Goal: Task Accomplishment & Management: Manage account settings

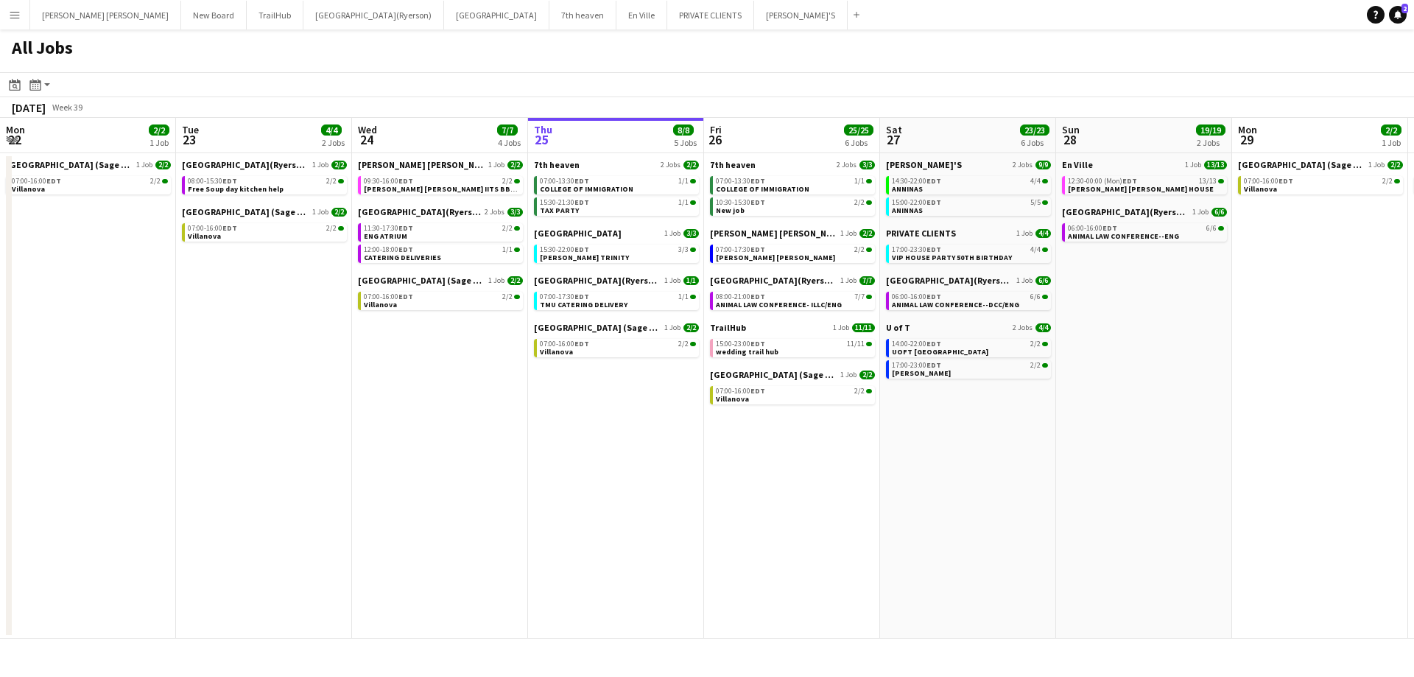
scroll to position [0, 352]
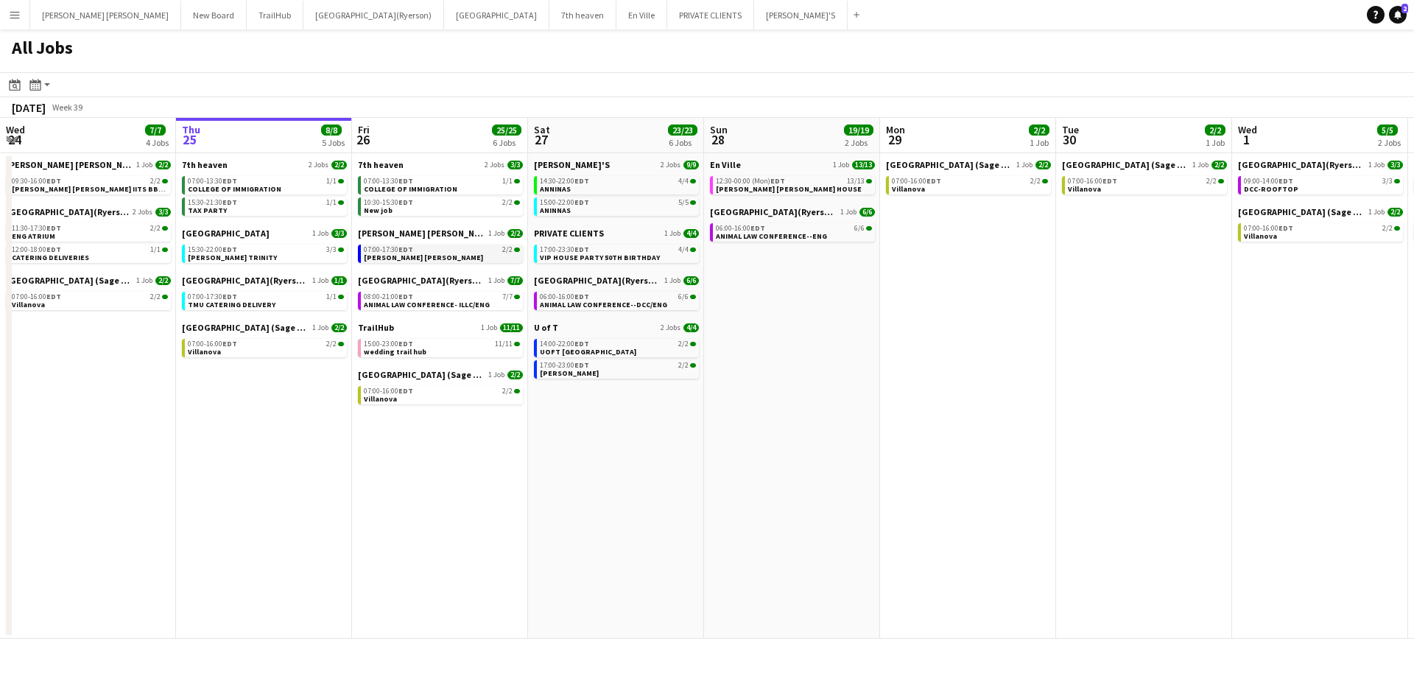
click at [396, 255] on span "[PERSON_NAME] [PERSON_NAME]" at bounding box center [423, 258] width 119 height 10
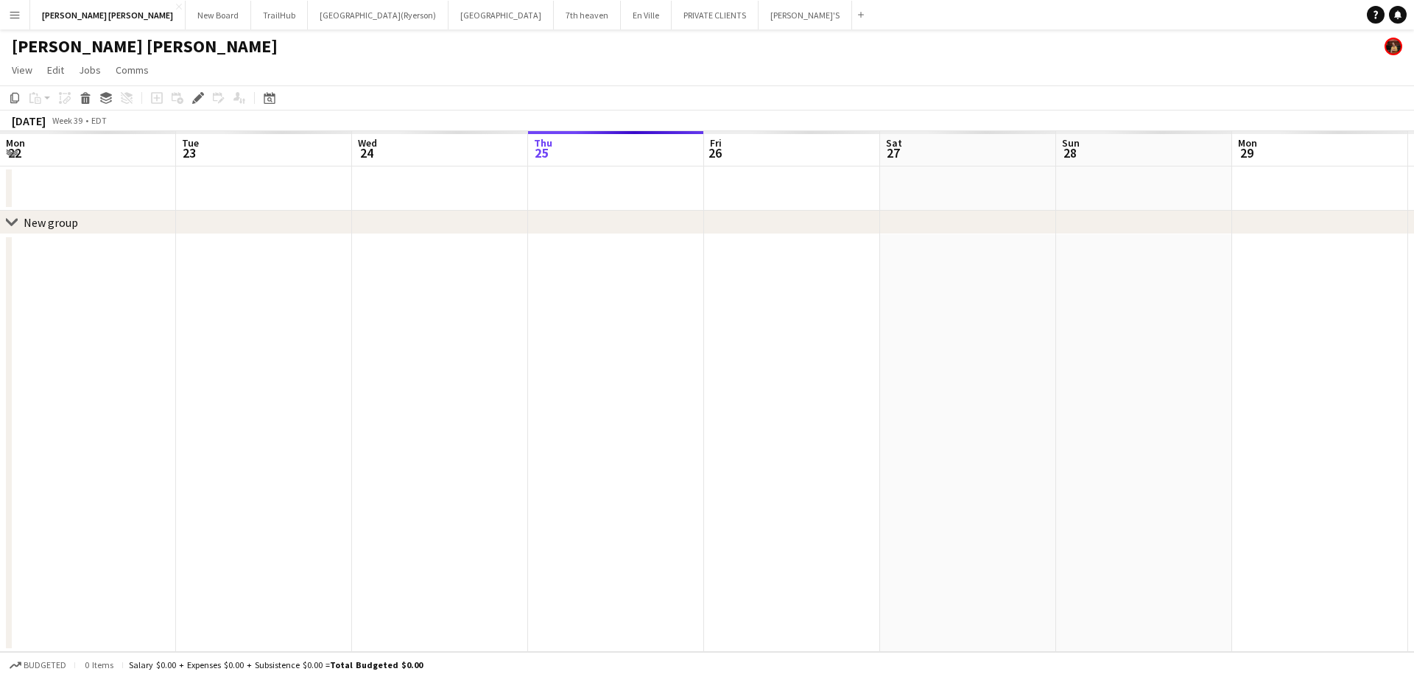
scroll to position [0, 507]
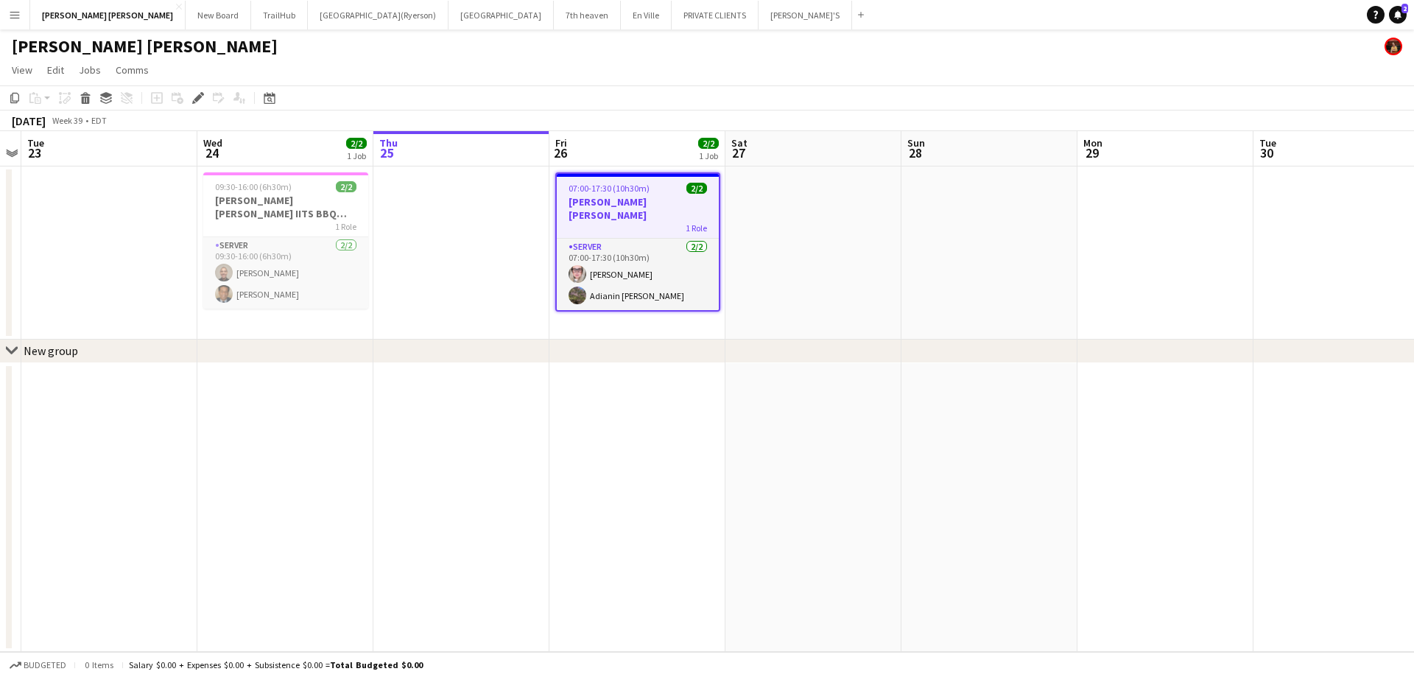
click at [598, 194] on app-job-card "07:00-17:30 (10h30m) 2/2 [PERSON_NAME] [PERSON_NAME] 1 Role SERVER [DATE] 07:00…" at bounding box center [637, 241] width 165 height 139
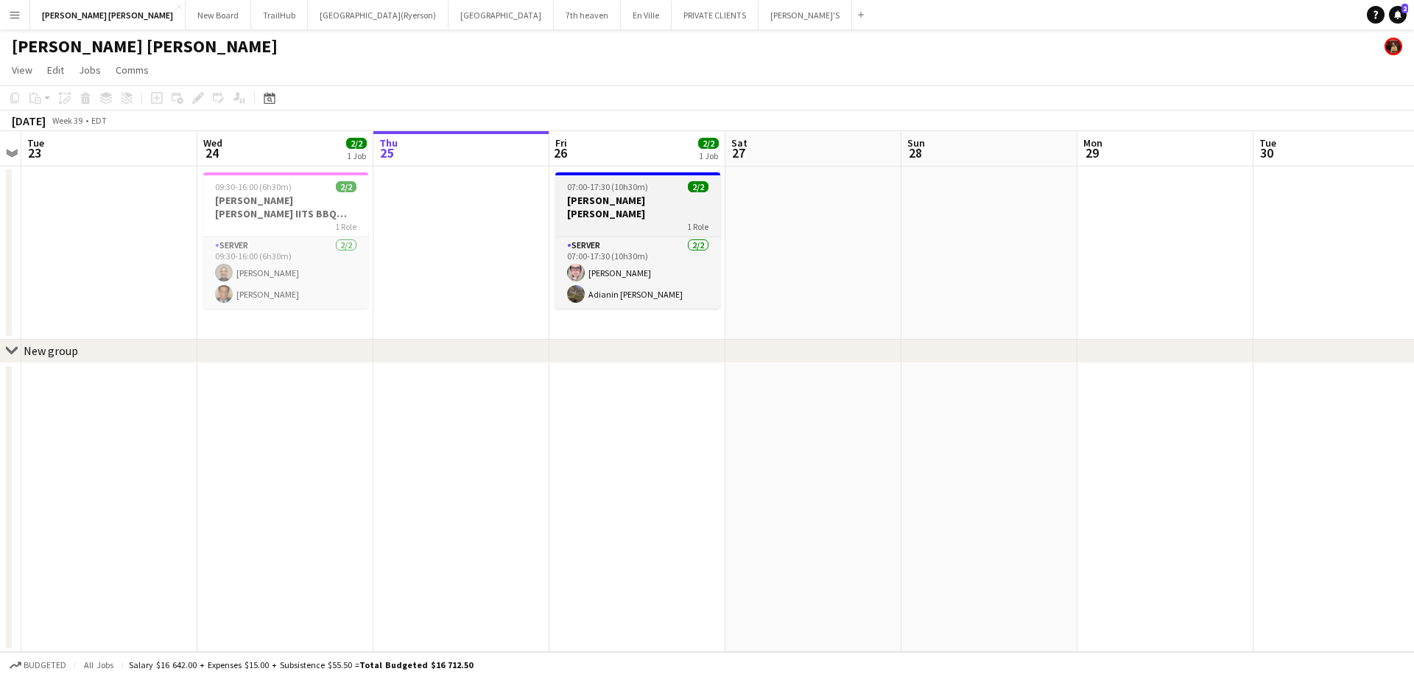
click at [596, 194] on h3 "[PERSON_NAME] [PERSON_NAME]" at bounding box center [637, 207] width 165 height 27
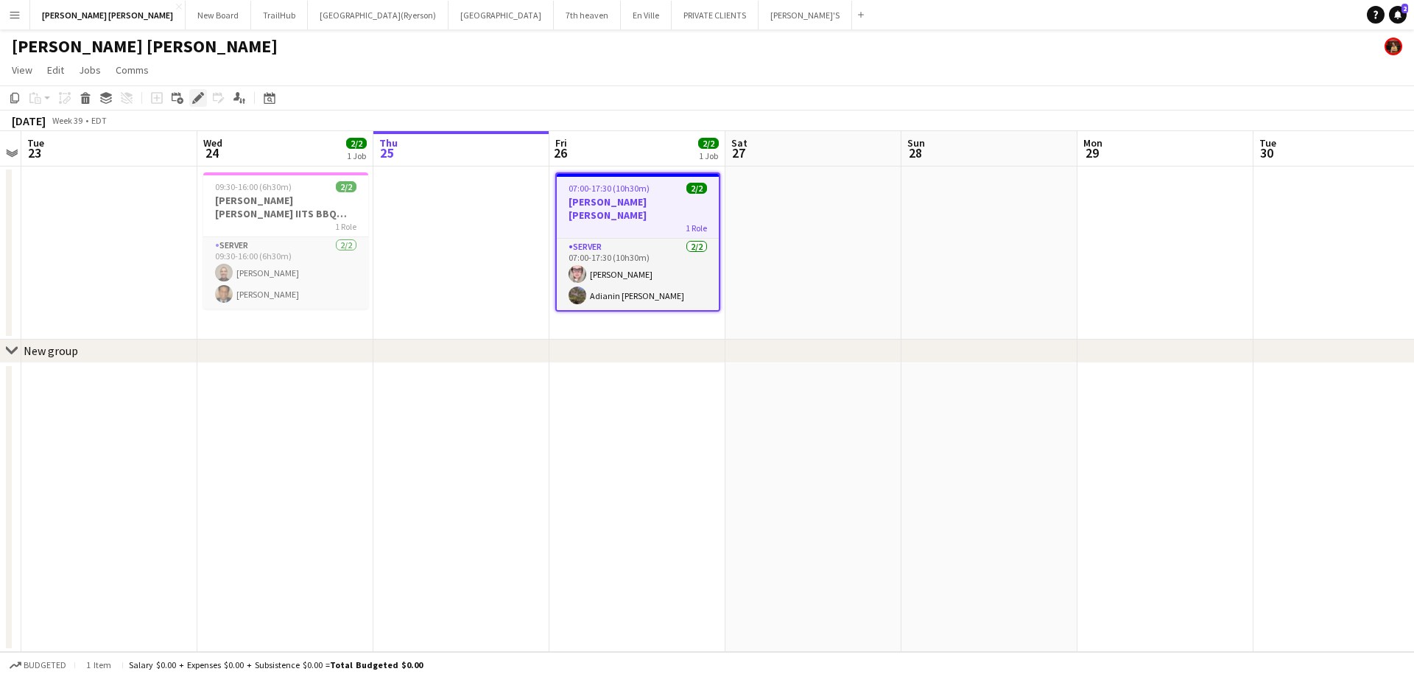
click at [197, 101] on icon at bounding box center [198, 98] width 8 height 8
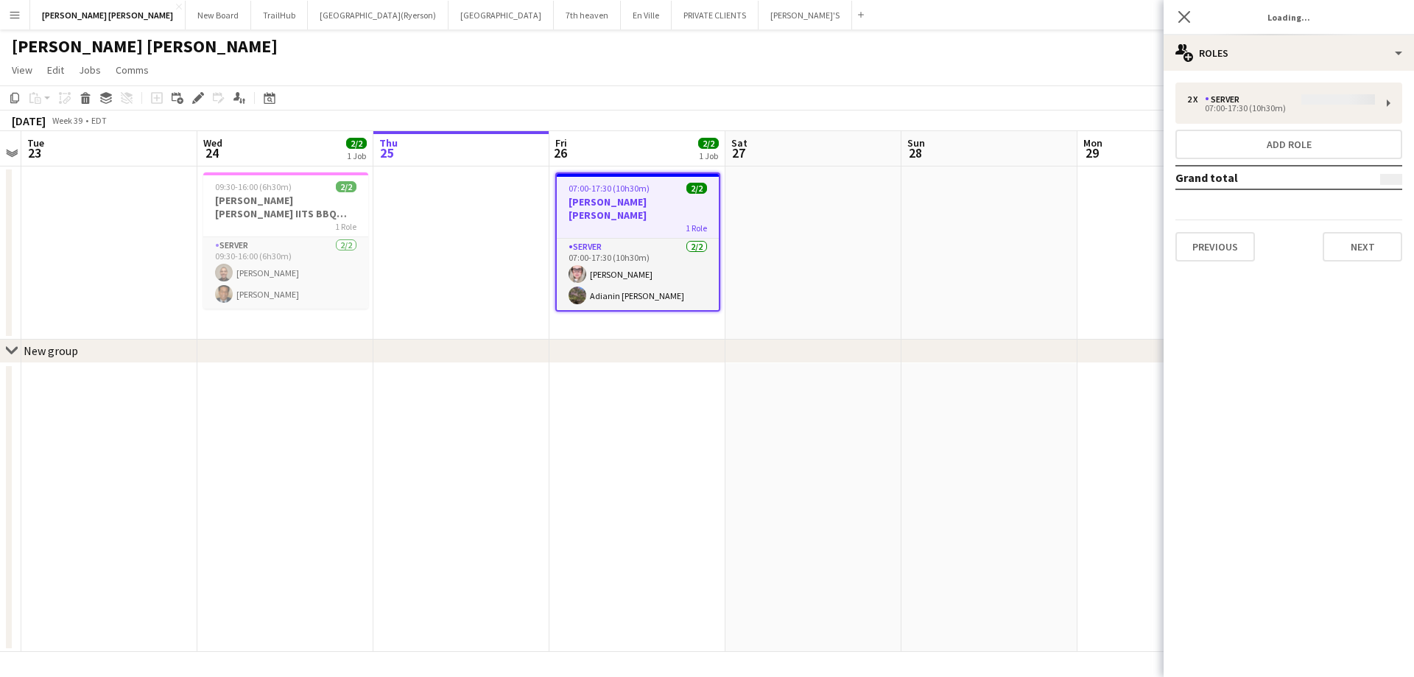
type input "**********"
click at [1353, 250] on button "Next" at bounding box center [1362, 246] width 80 height 29
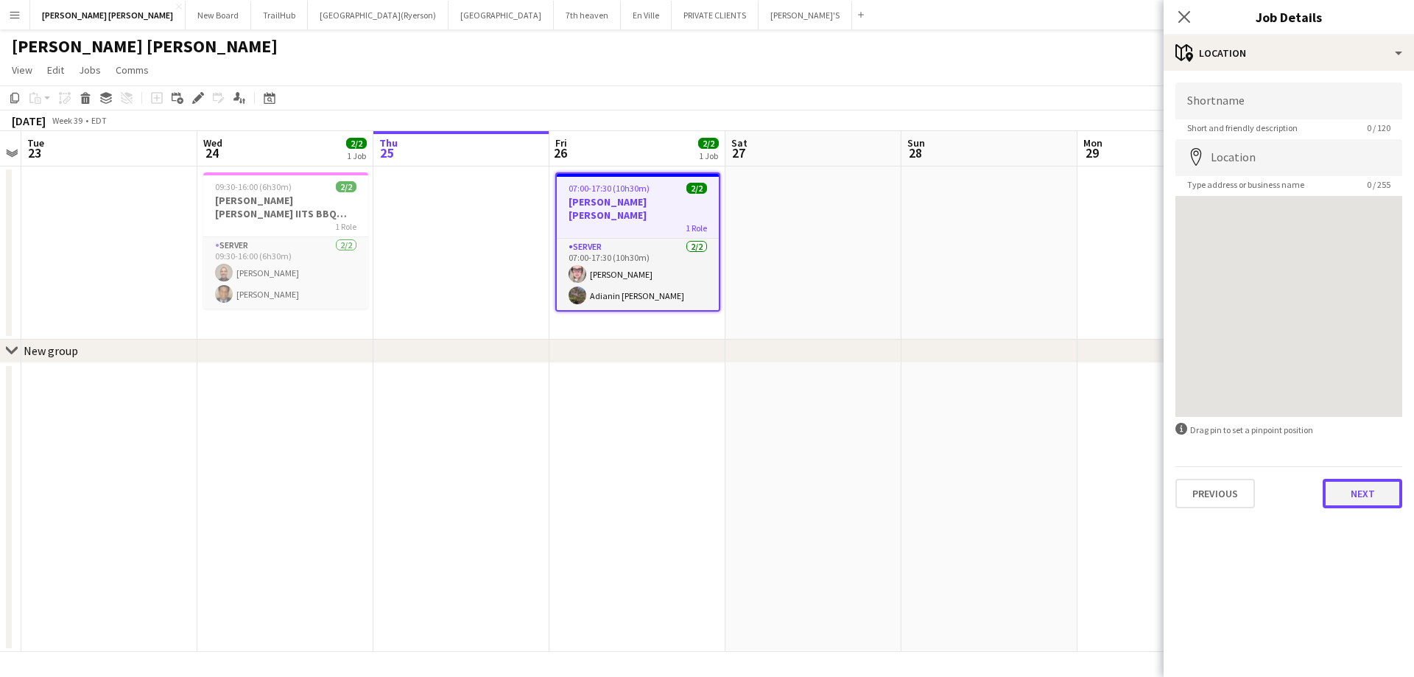
click at [1370, 493] on button "Next" at bounding box center [1362, 493] width 80 height 29
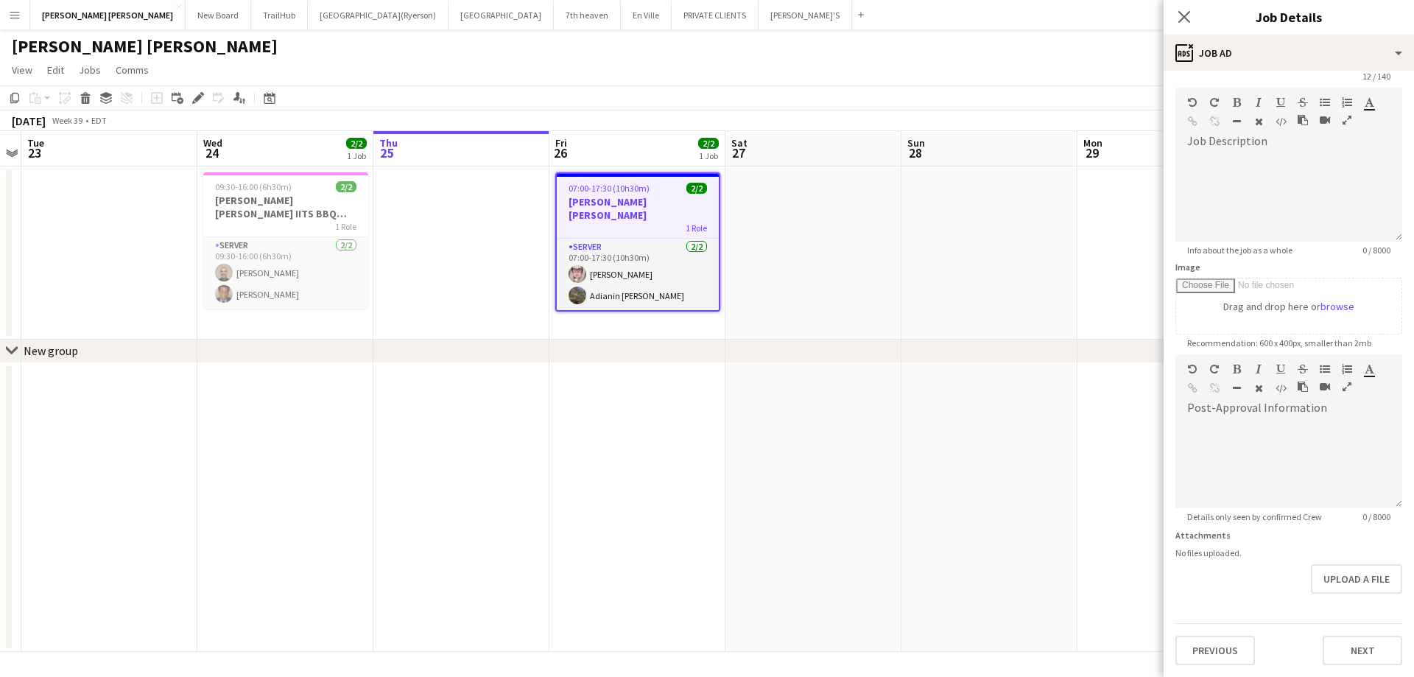
scroll to position [0, 0]
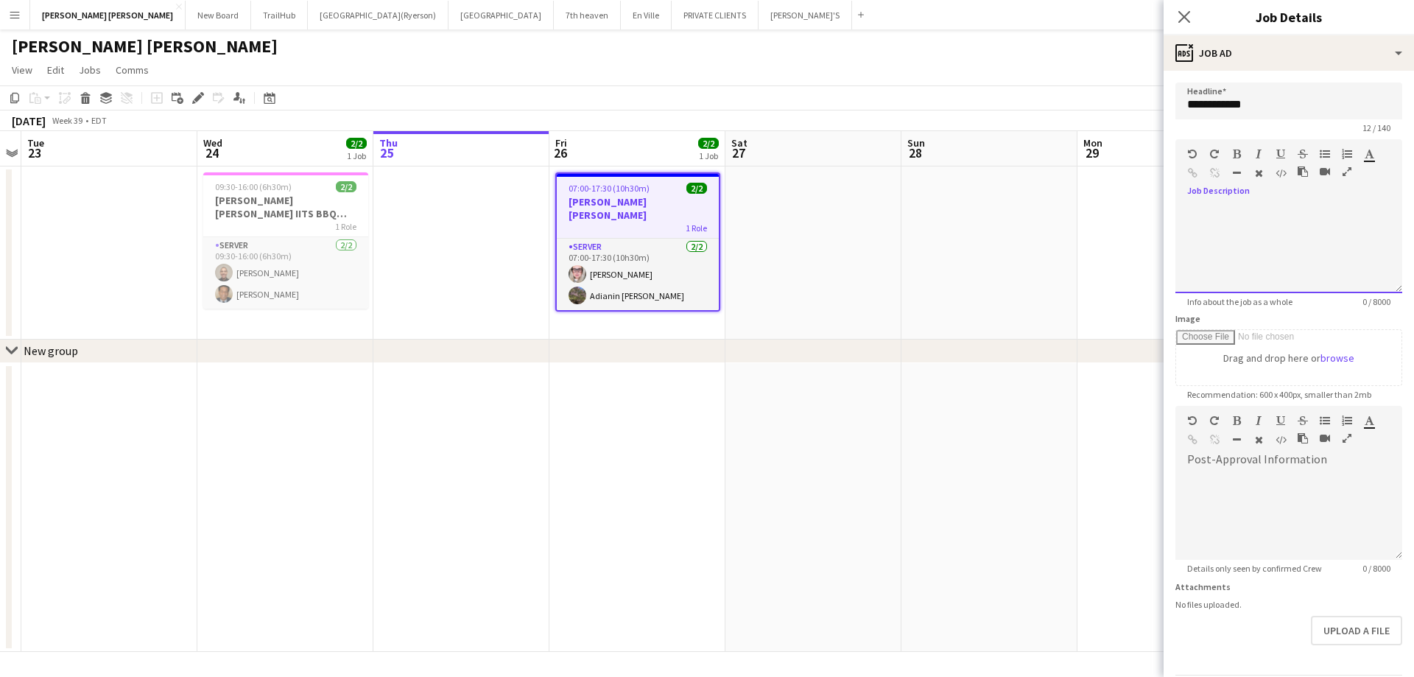
click at [1224, 221] on div at bounding box center [1288, 249] width 227 height 88
drag, startPoint x: 1180, startPoint y: 13, endPoint x: 1005, endPoint y: 153, distance: 224.1
click at [1180, 13] on icon at bounding box center [1184, 17] width 14 height 14
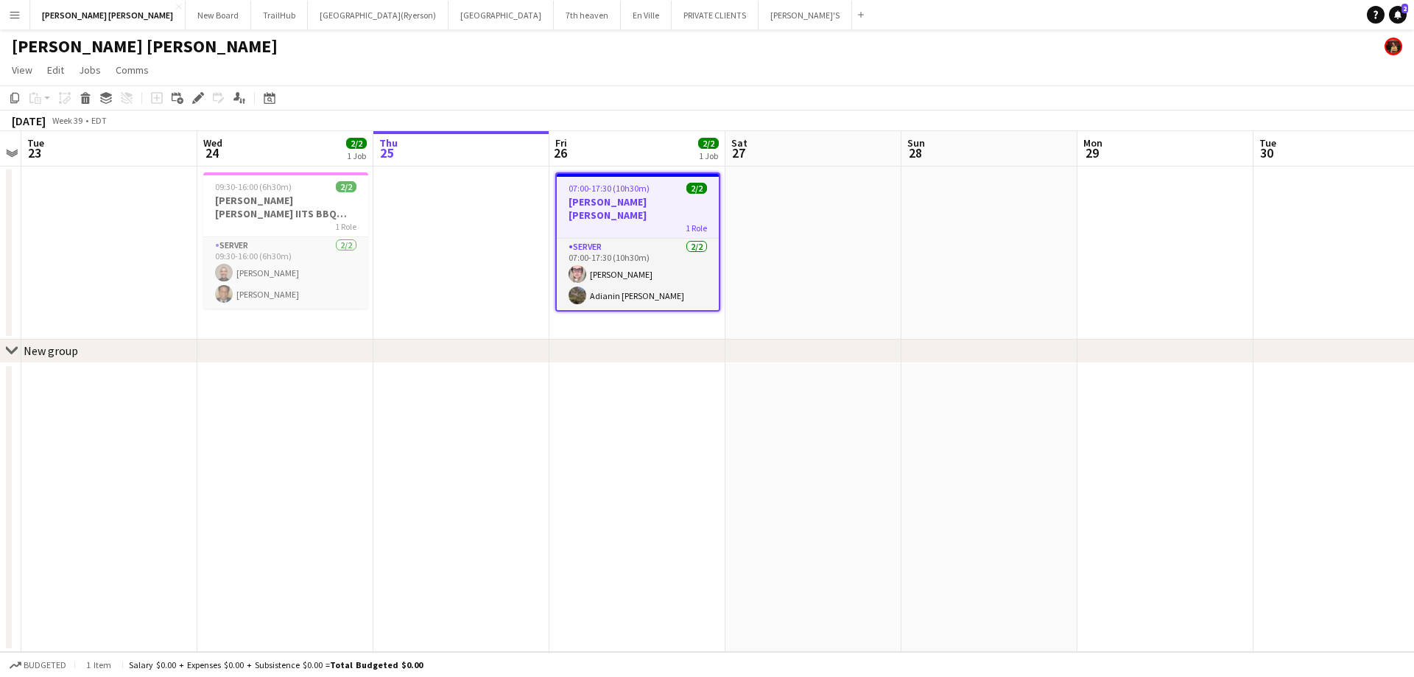
click at [634, 204] on h3 "[PERSON_NAME] [PERSON_NAME]" at bounding box center [638, 208] width 162 height 27
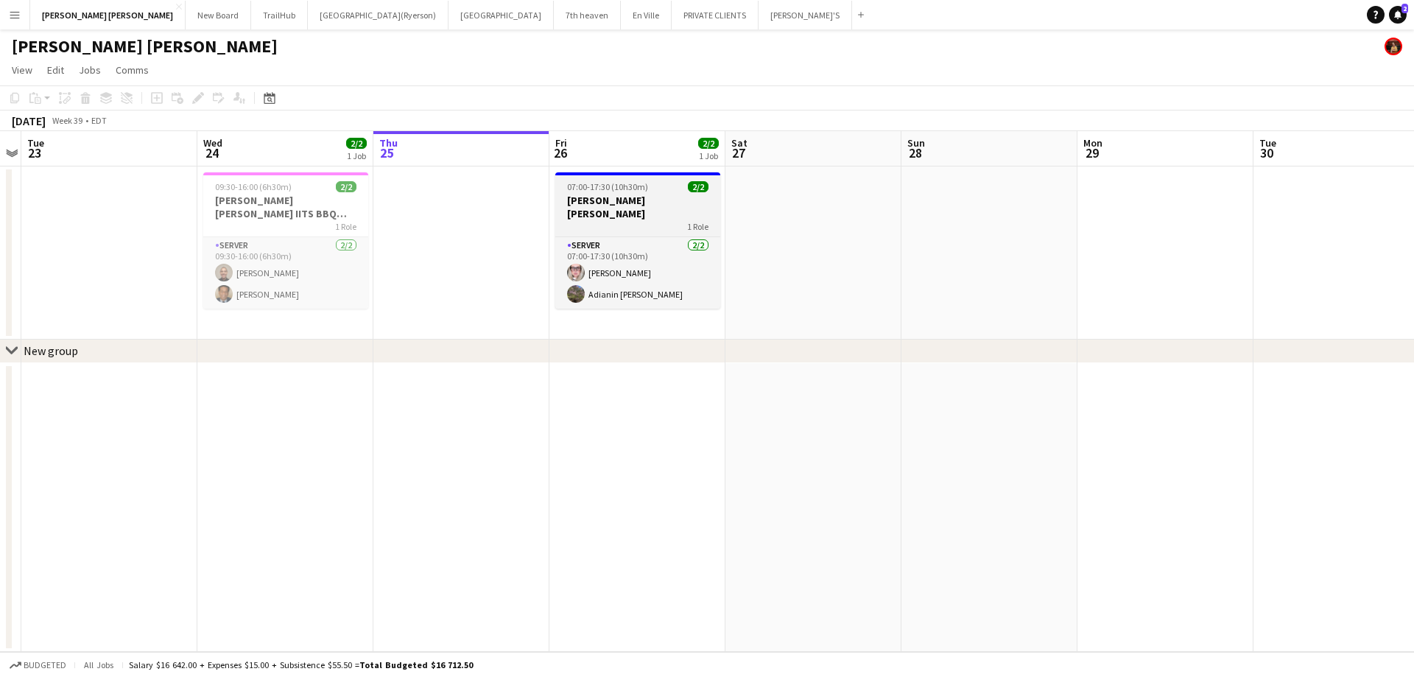
click at [634, 205] on h3 "[PERSON_NAME] [PERSON_NAME]" at bounding box center [637, 207] width 165 height 27
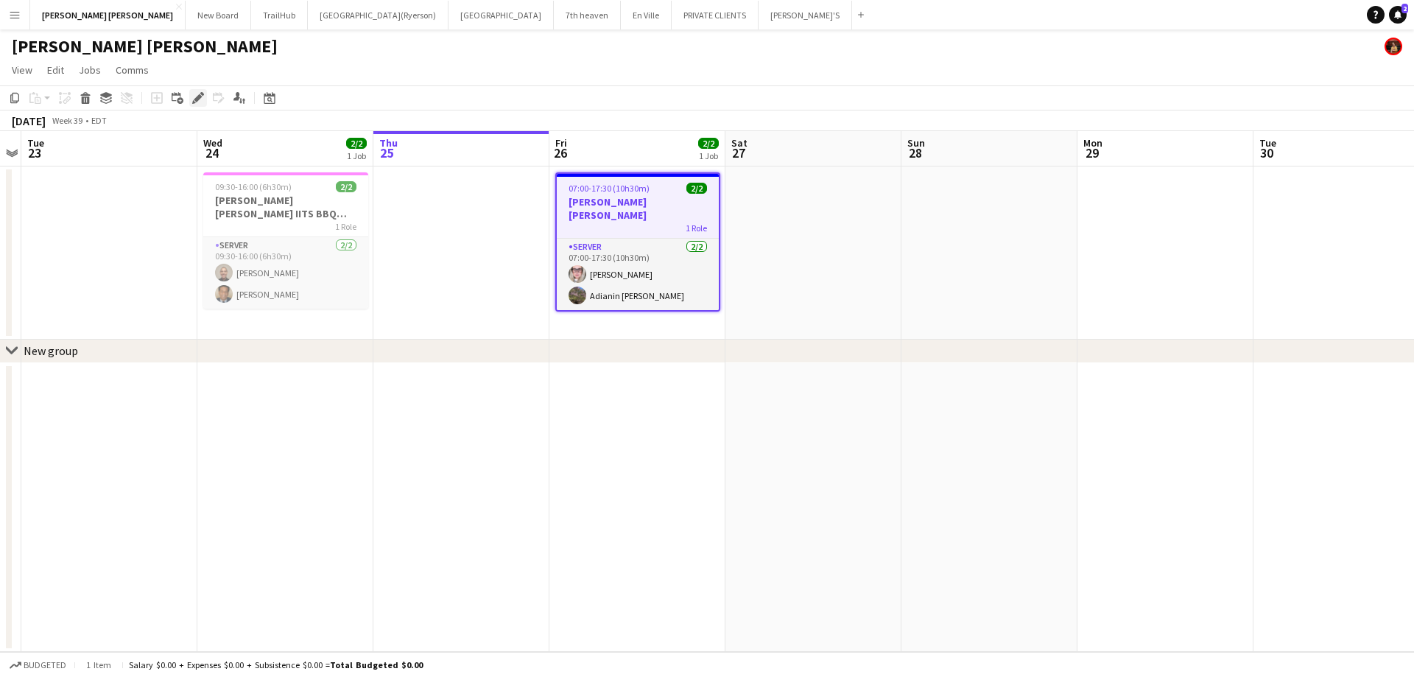
click at [199, 97] on icon at bounding box center [198, 98] width 8 height 8
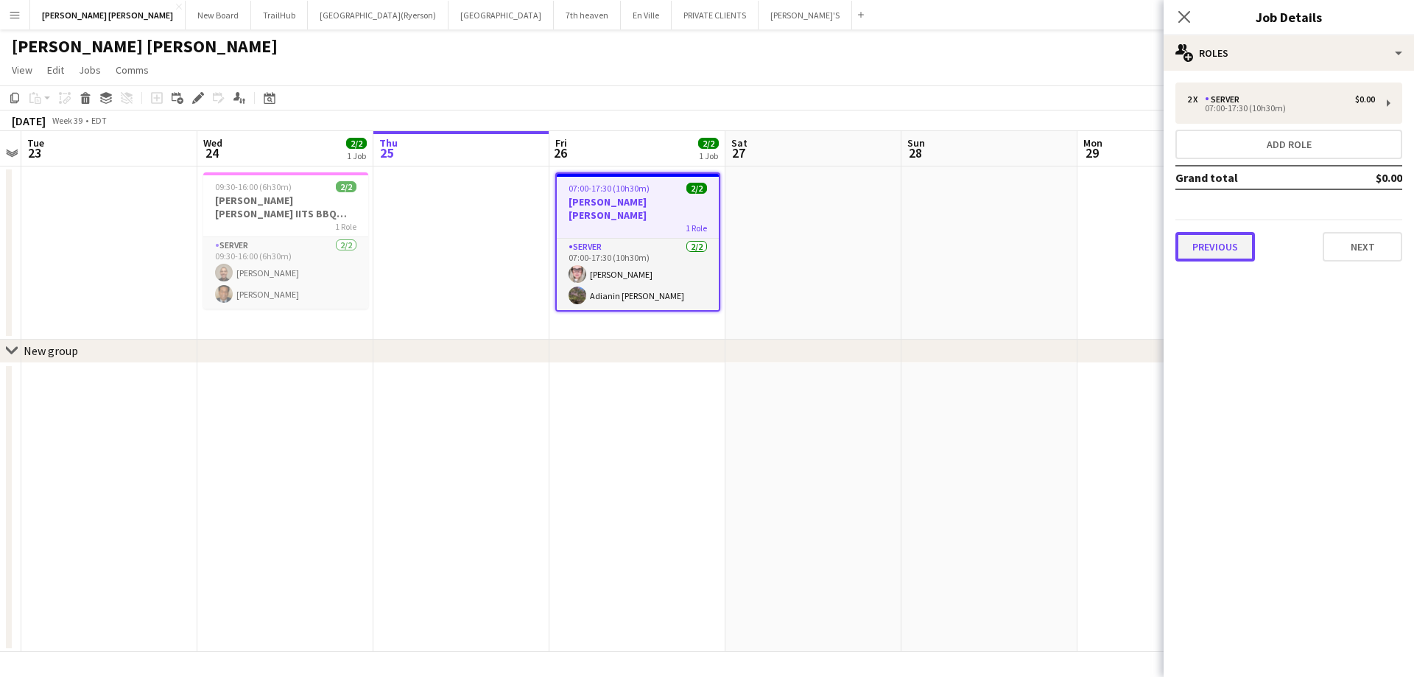
click at [1210, 247] on button "Previous" at bounding box center [1215, 246] width 80 height 29
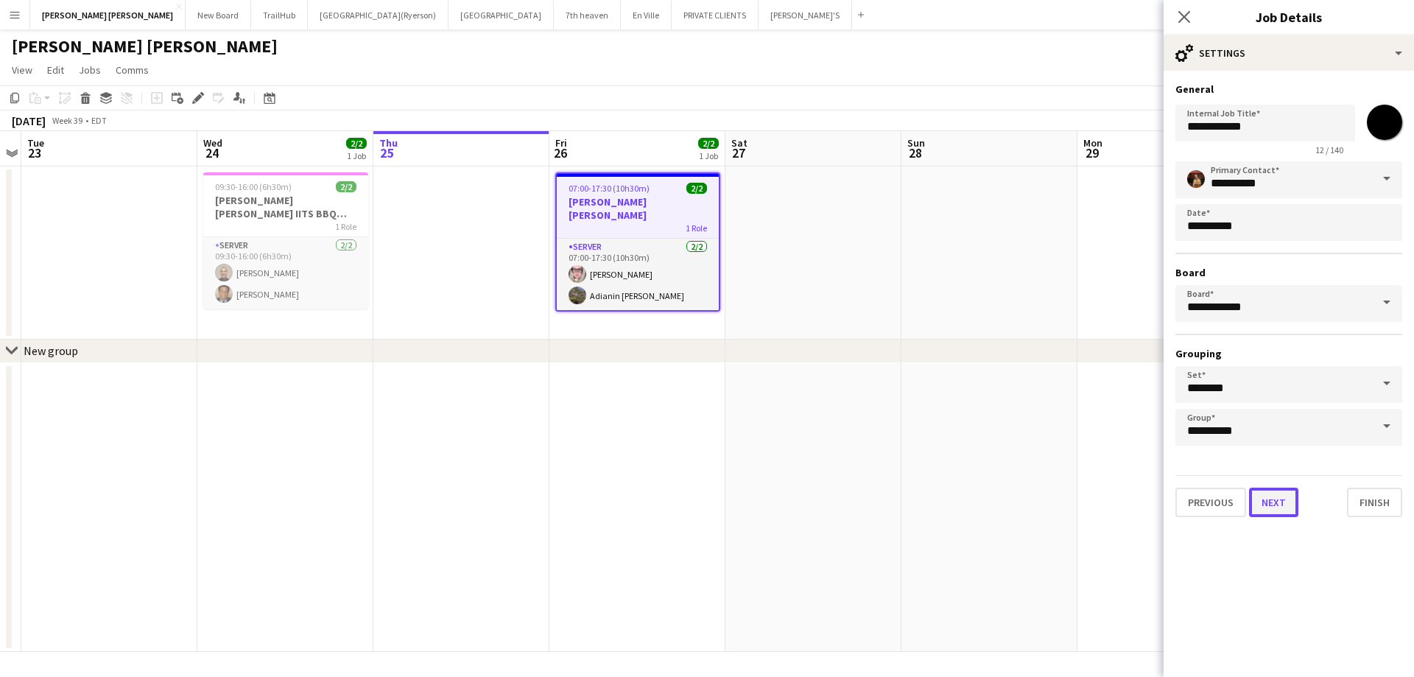
click at [1281, 507] on button "Next" at bounding box center [1273, 501] width 49 height 29
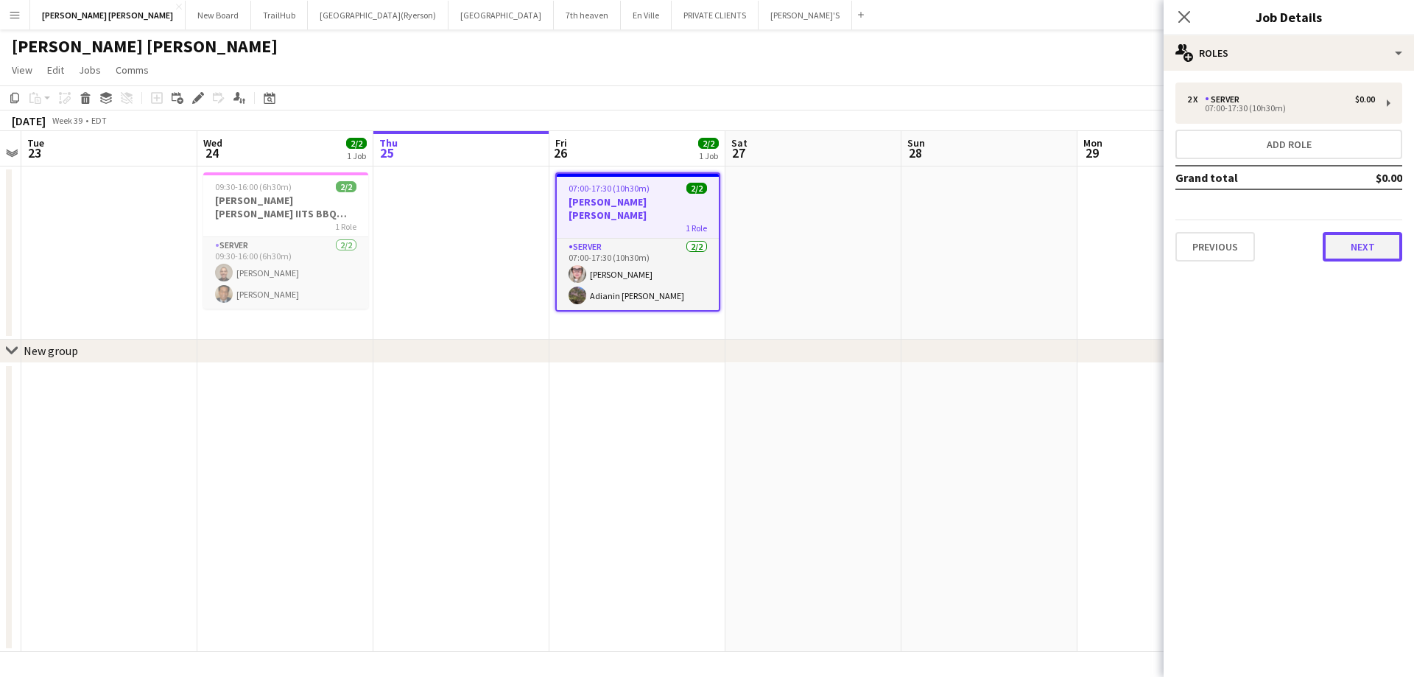
click at [1351, 247] on button "Next" at bounding box center [1362, 246] width 80 height 29
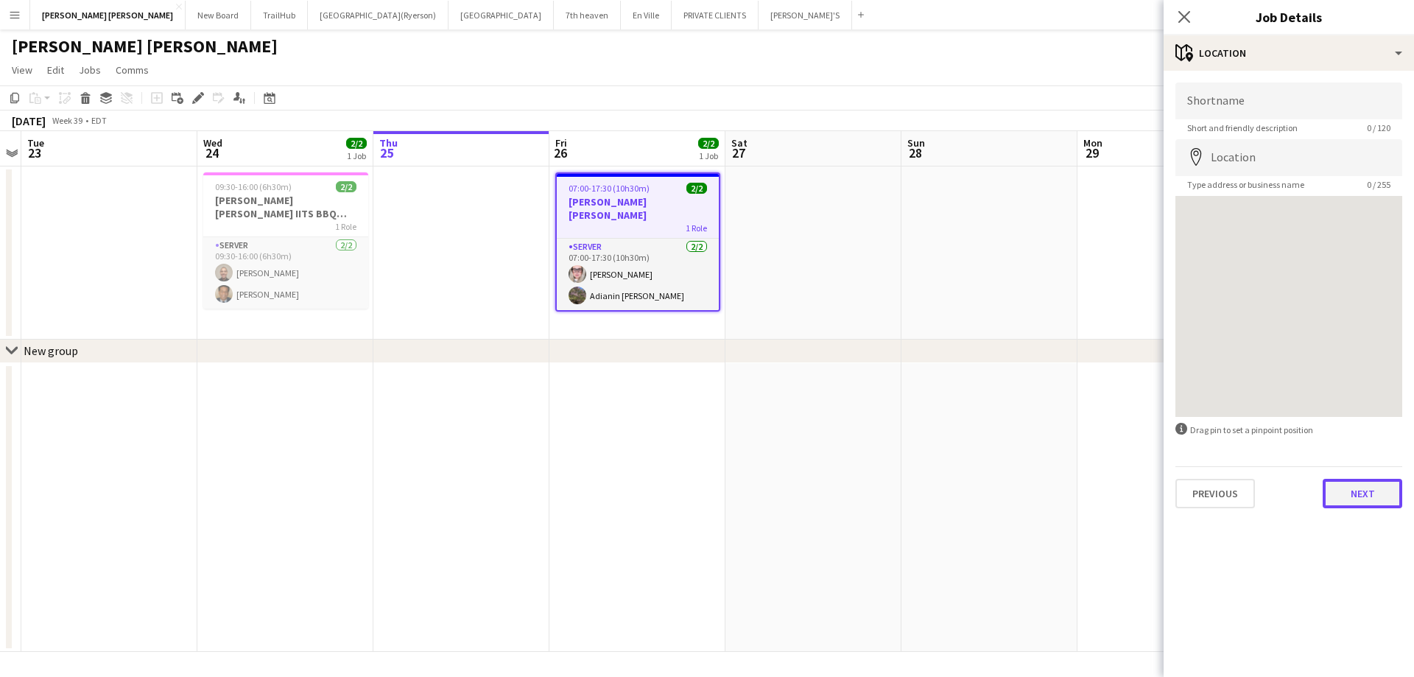
click at [1347, 489] on button "Next" at bounding box center [1362, 493] width 80 height 29
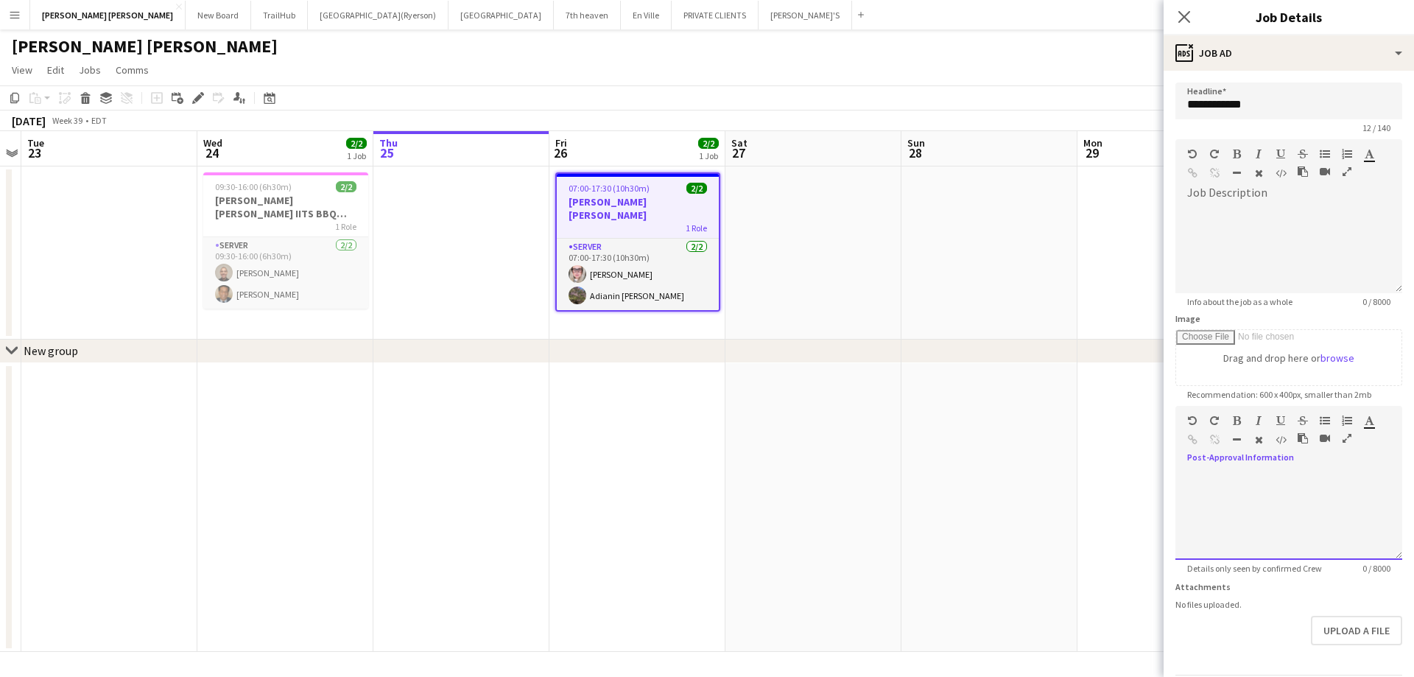
click at [1241, 473] on div at bounding box center [1288, 515] width 227 height 88
click at [1233, 221] on div at bounding box center [1288, 249] width 227 height 88
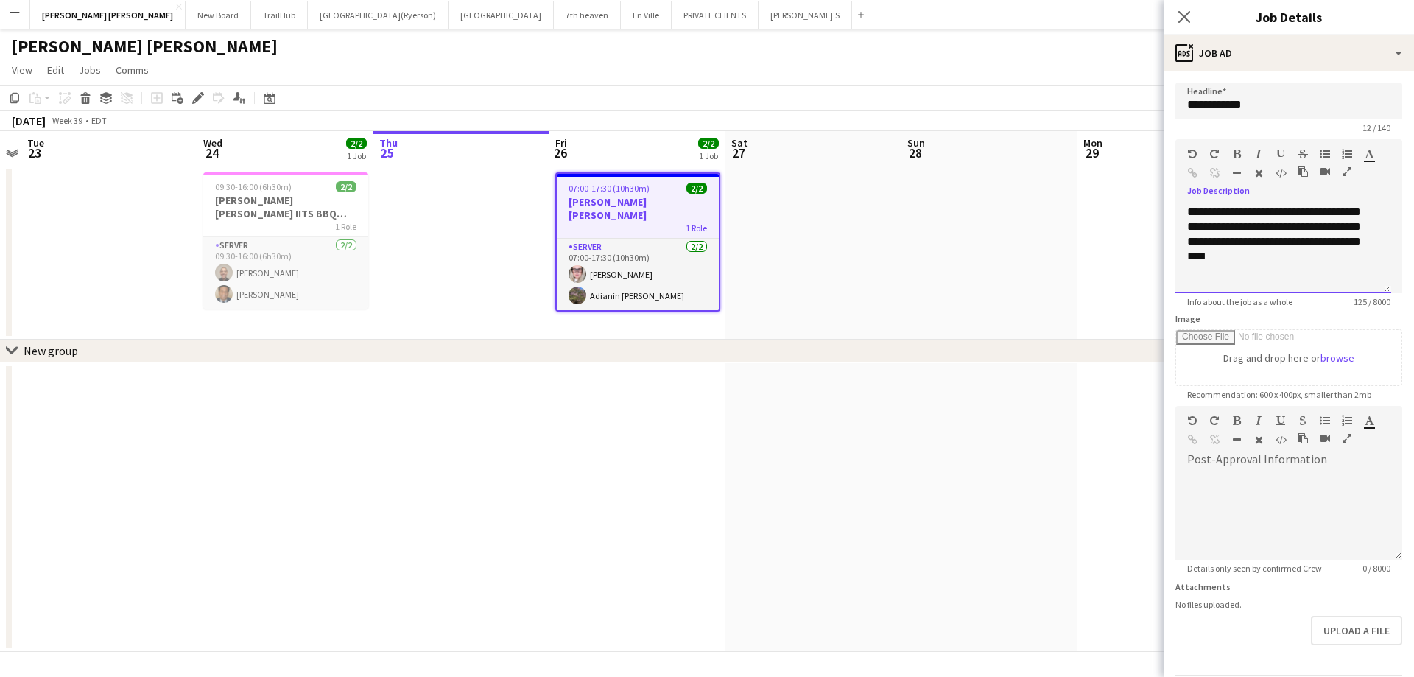
click at [1188, 212] on div "**********" at bounding box center [1283, 249] width 216 height 88
click at [1210, 201] on div "**********" at bounding box center [1288, 243] width 227 height 99
click at [1203, 206] on div at bounding box center [1283, 212] width 192 height 15
click at [1185, 228] on div "**********" at bounding box center [1283, 249] width 216 height 88
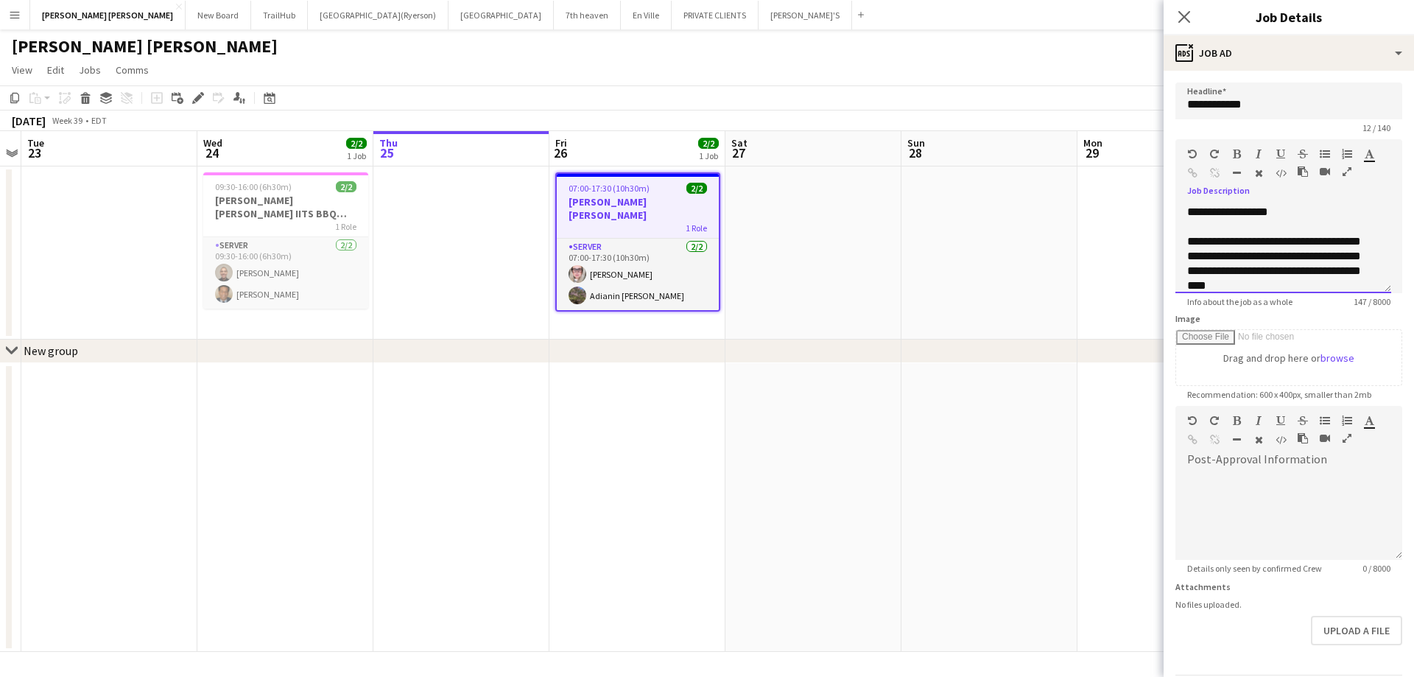
scroll to position [27, 0]
click at [1272, 215] on div "**********" at bounding box center [1283, 249] width 216 height 88
click at [1238, 214] on div "**********" at bounding box center [1283, 249] width 216 height 88
click at [1191, 202] on div "**********" at bounding box center [1288, 243] width 227 height 99
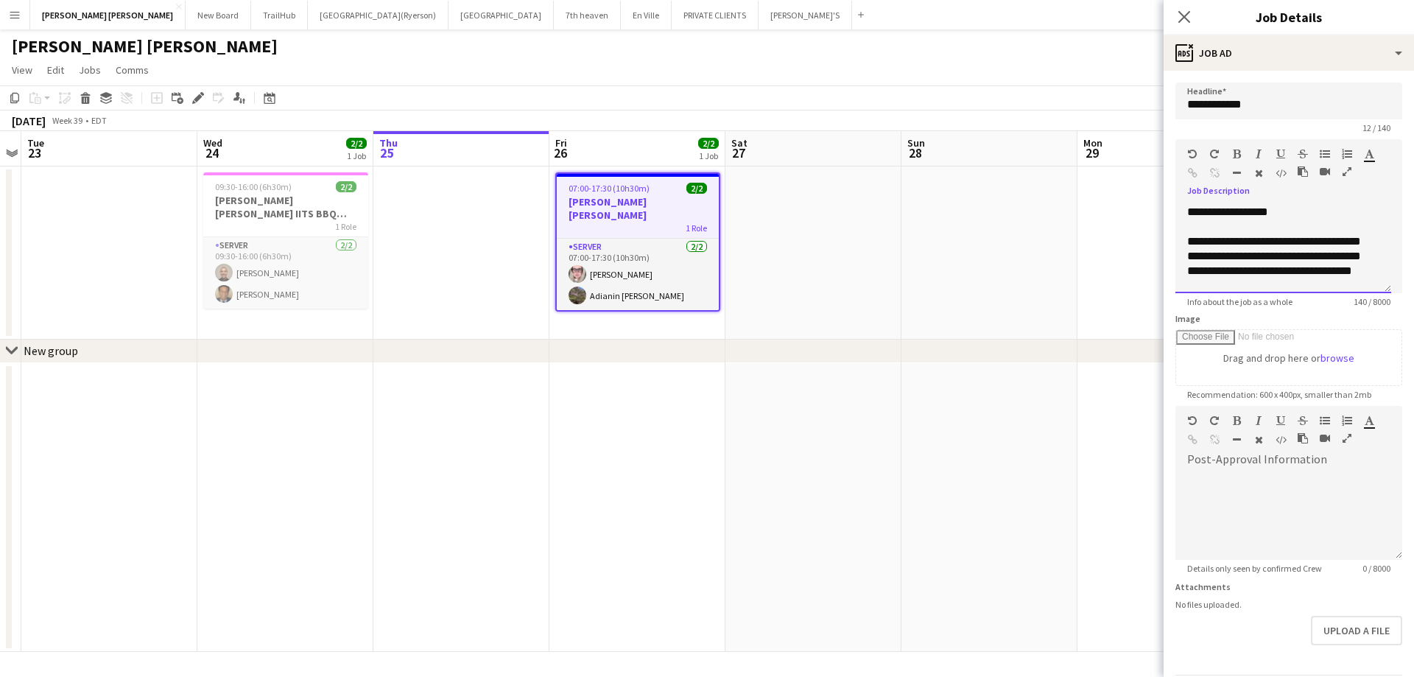
click at [1301, 212] on div "**********" at bounding box center [1277, 212] width 181 height 15
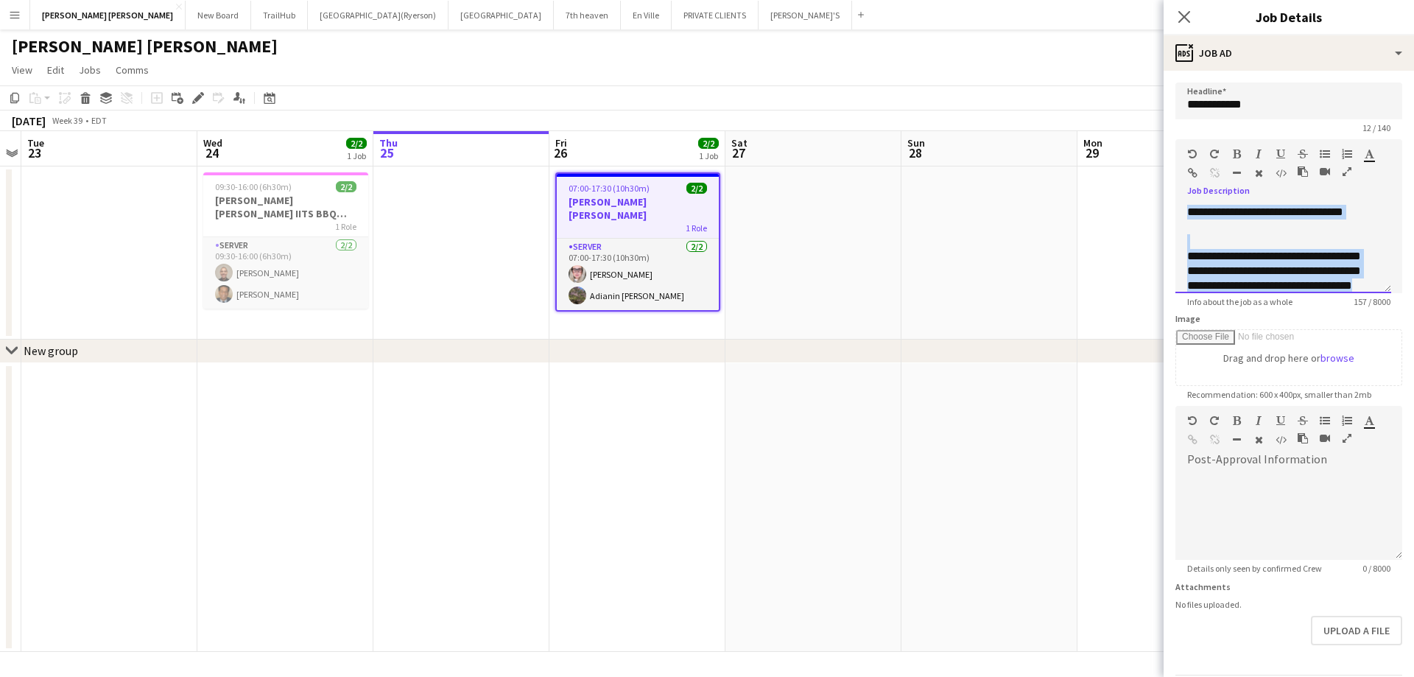
drag, startPoint x: 1304, startPoint y: 277, endPoint x: 1149, endPoint y: 172, distance: 187.7
click at [1149, 172] on body "Menu Boards Boards Boards All jobs Status Workforce Workforce My Workforce Recr…" at bounding box center [707, 338] width 1414 height 677
click at [1235, 152] on icon "button" at bounding box center [1237, 154] width 8 height 10
click at [1336, 230] on div "**********" at bounding box center [1277, 219] width 181 height 29
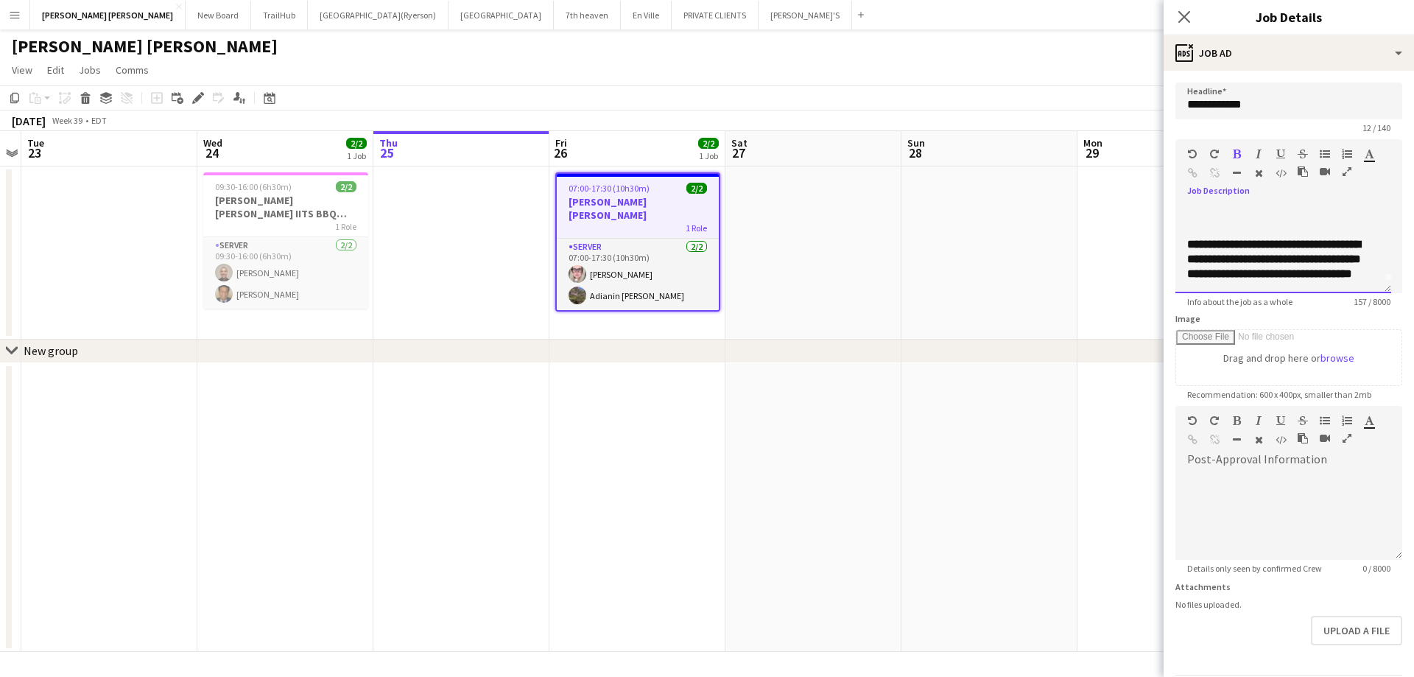
click at [1296, 239] on b "**********" at bounding box center [1274, 259] width 174 height 40
click at [1291, 239] on b "**********" at bounding box center [1274, 259] width 174 height 40
click at [1304, 275] on div "**********" at bounding box center [1283, 249] width 216 height 88
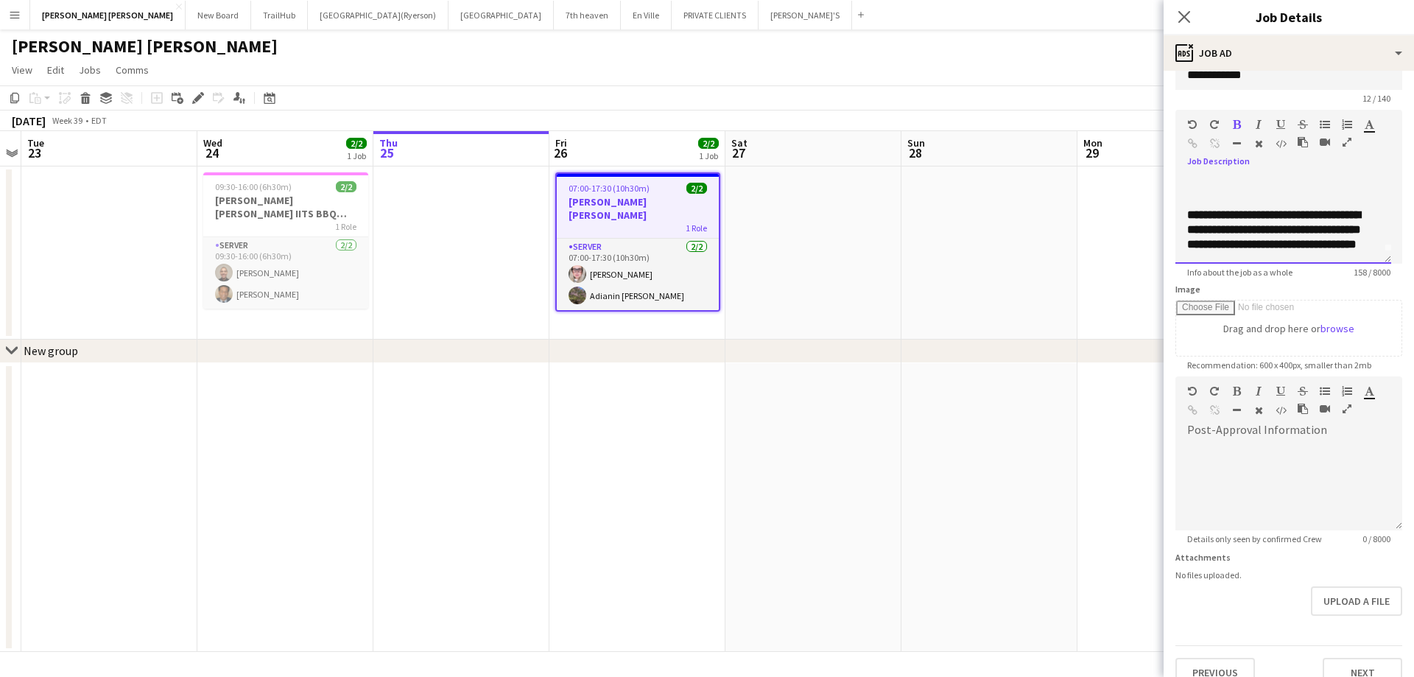
scroll to position [52, 0]
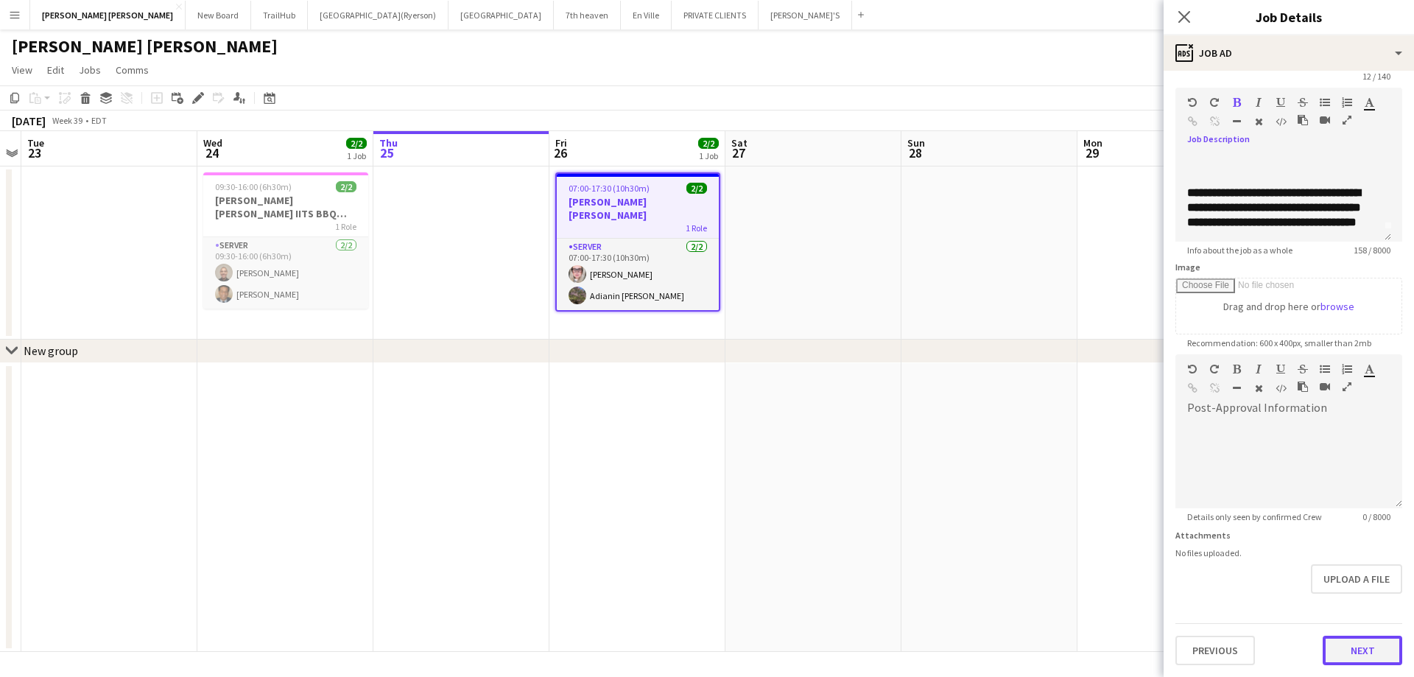
click at [1352, 650] on button "Next" at bounding box center [1362, 649] width 80 height 29
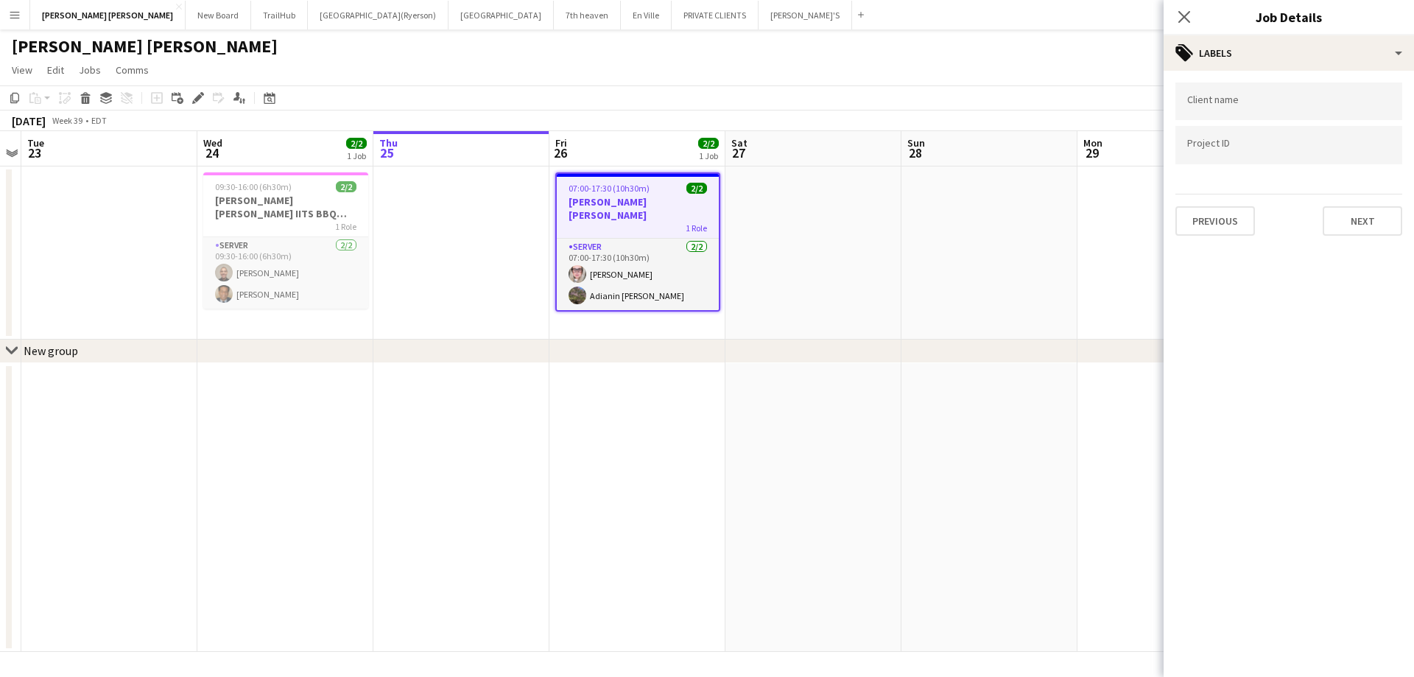
scroll to position [0, 0]
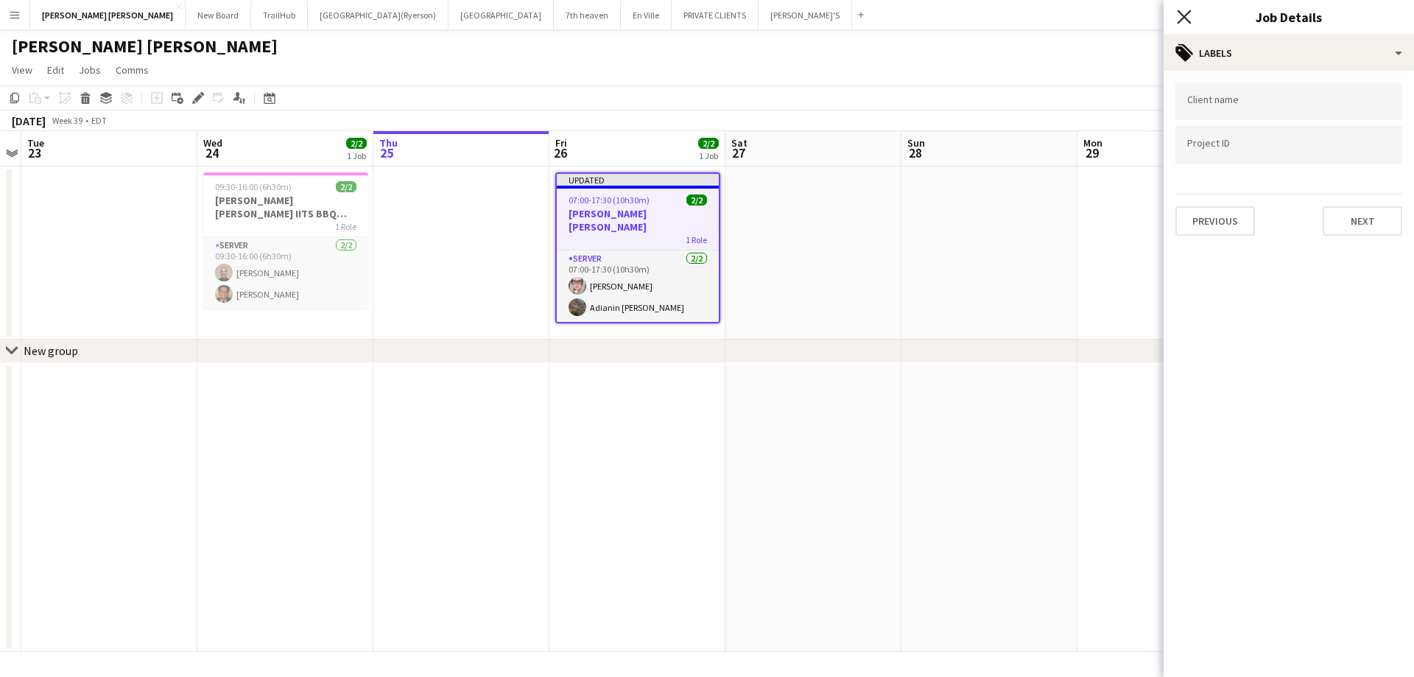
click at [1182, 13] on icon "Close pop-in" at bounding box center [1184, 17] width 14 height 14
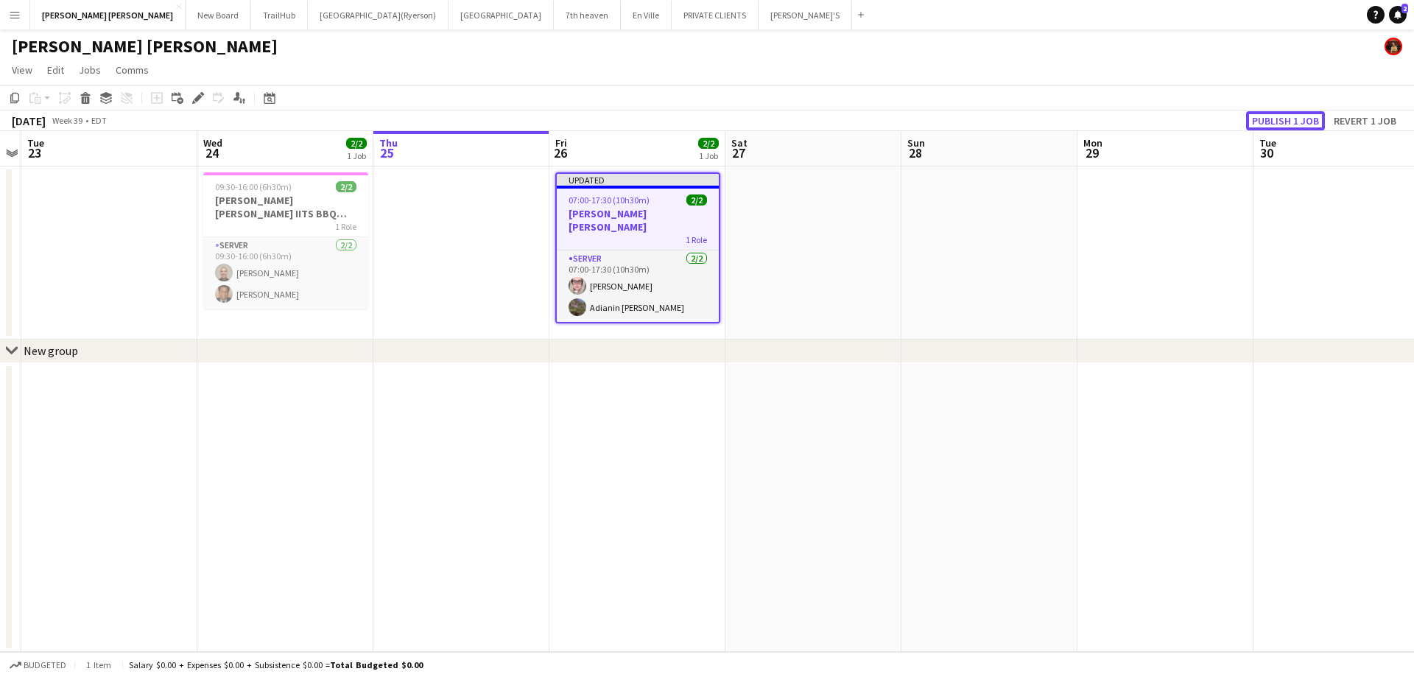
click at [1283, 121] on button "Publish 1 job" at bounding box center [1285, 120] width 79 height 19
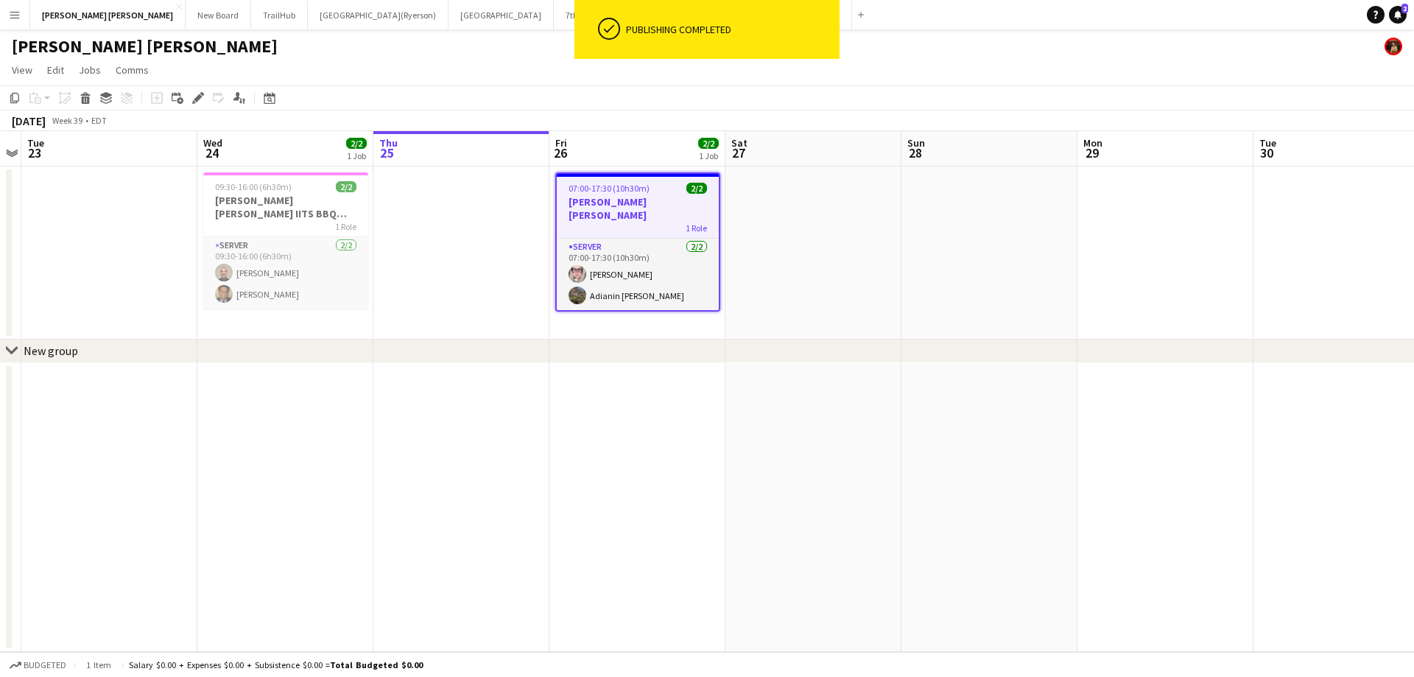
click at [621, 197] on h3 "[PERSON_NAME] [PERSON_NAME]" at bounding box center [638, 208] width 162 height 27
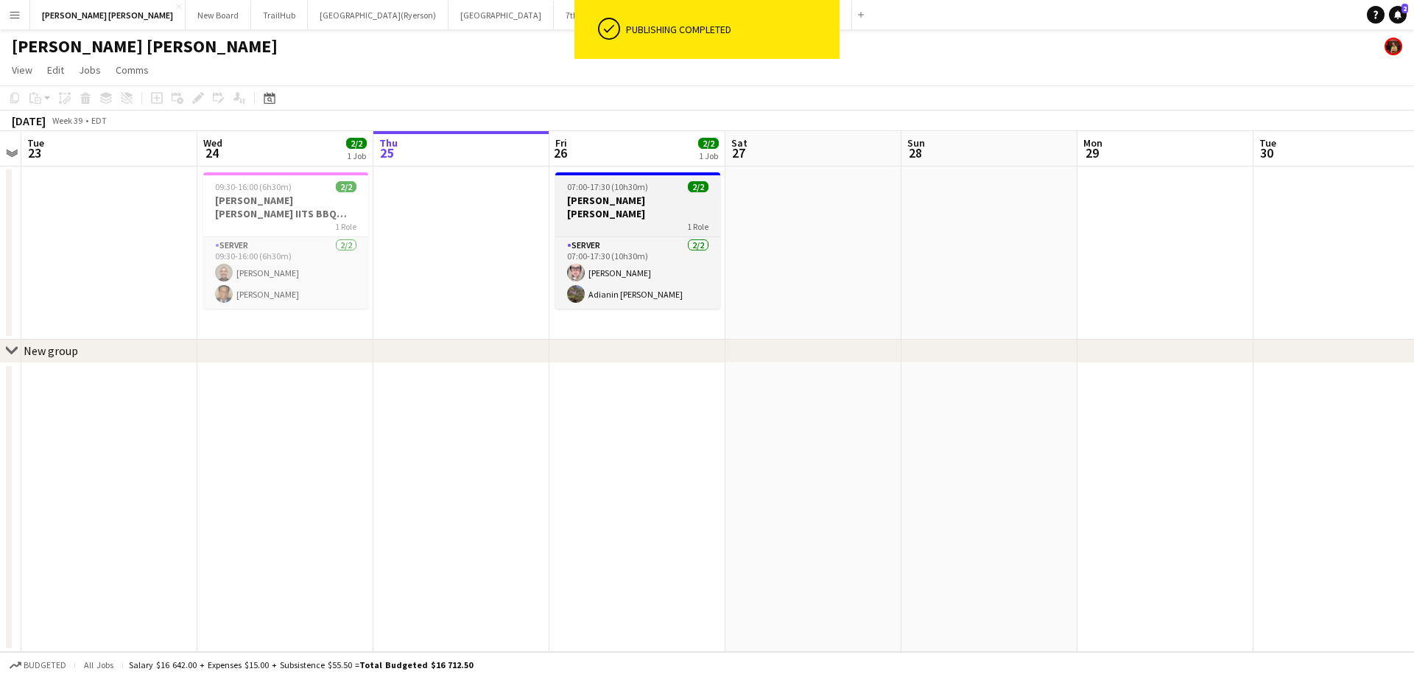
click at [621, 197] on h3 "[PERSON_NAME] [PERSON_NAME]" at bounding box center [637, 207] width 165 height 27
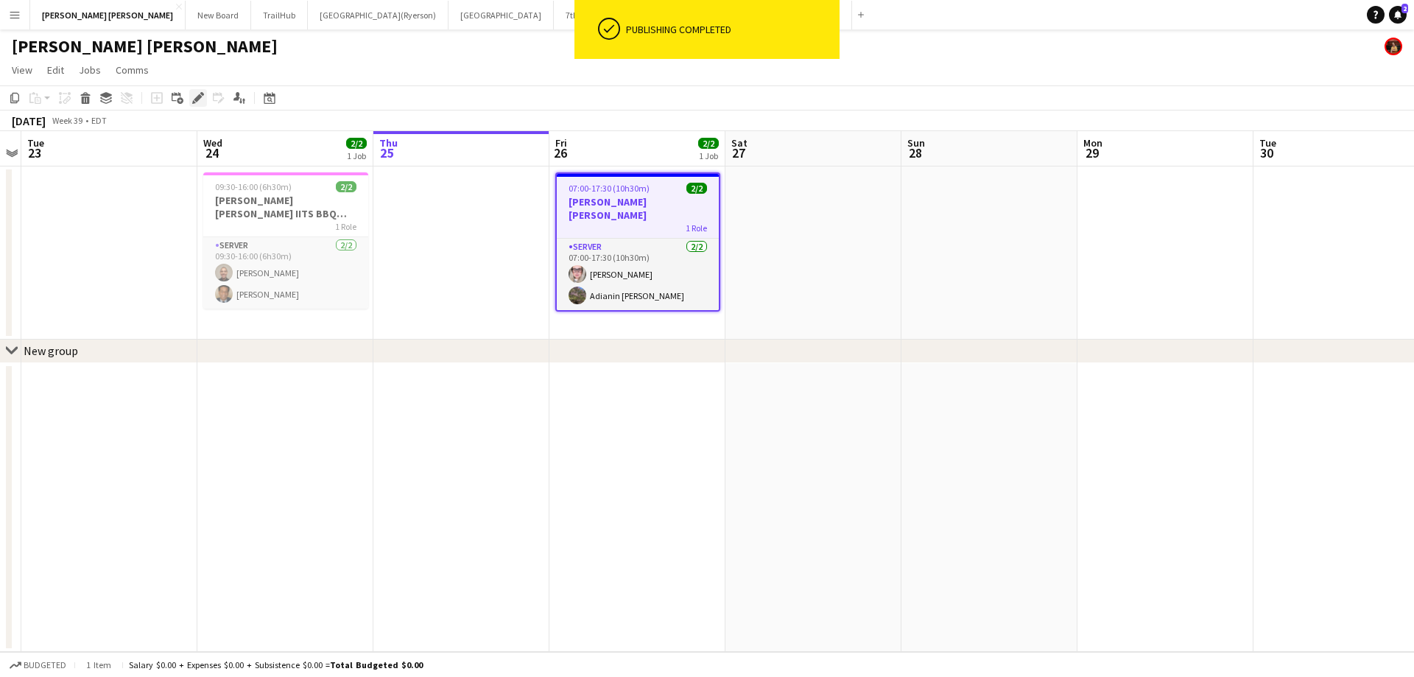
click at [198, 96] on icon at bounding box center [198, 98] width 8 height 8
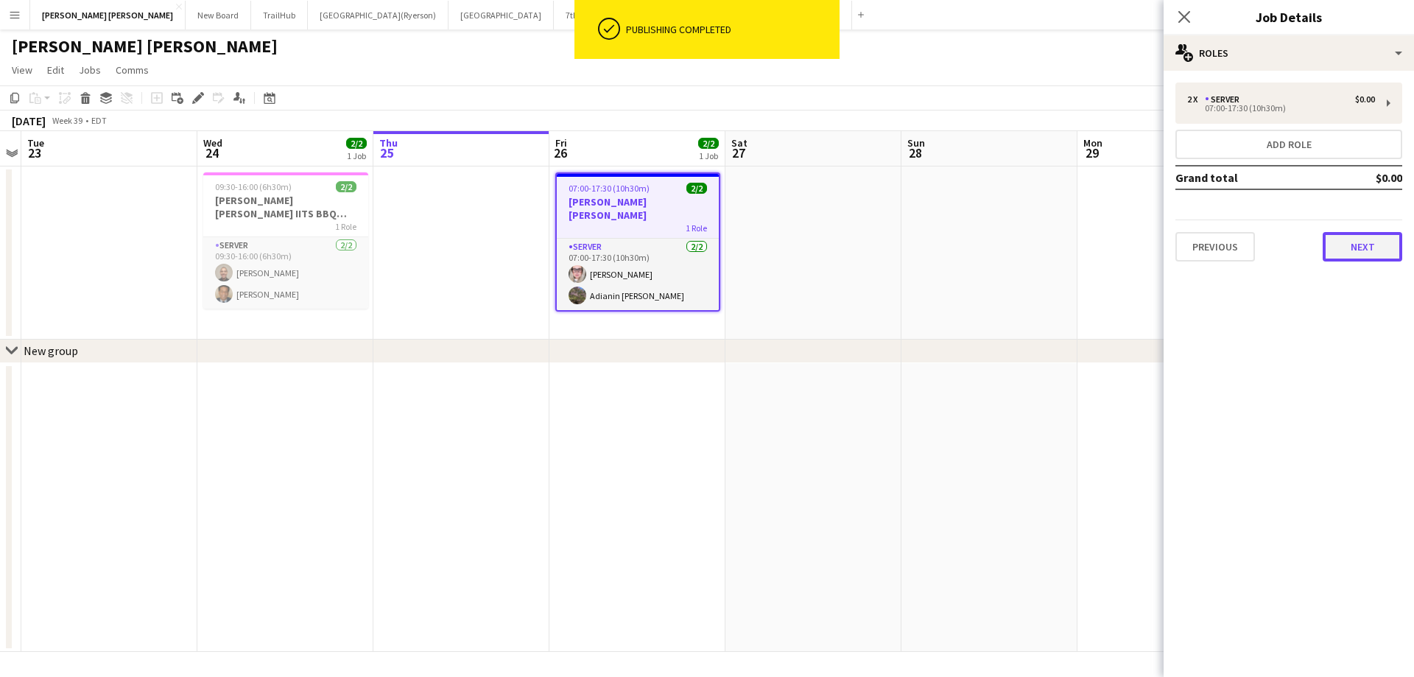
click at [1368, 247] on button "Next" at bounding box center [1362, 246] width 80 height 29
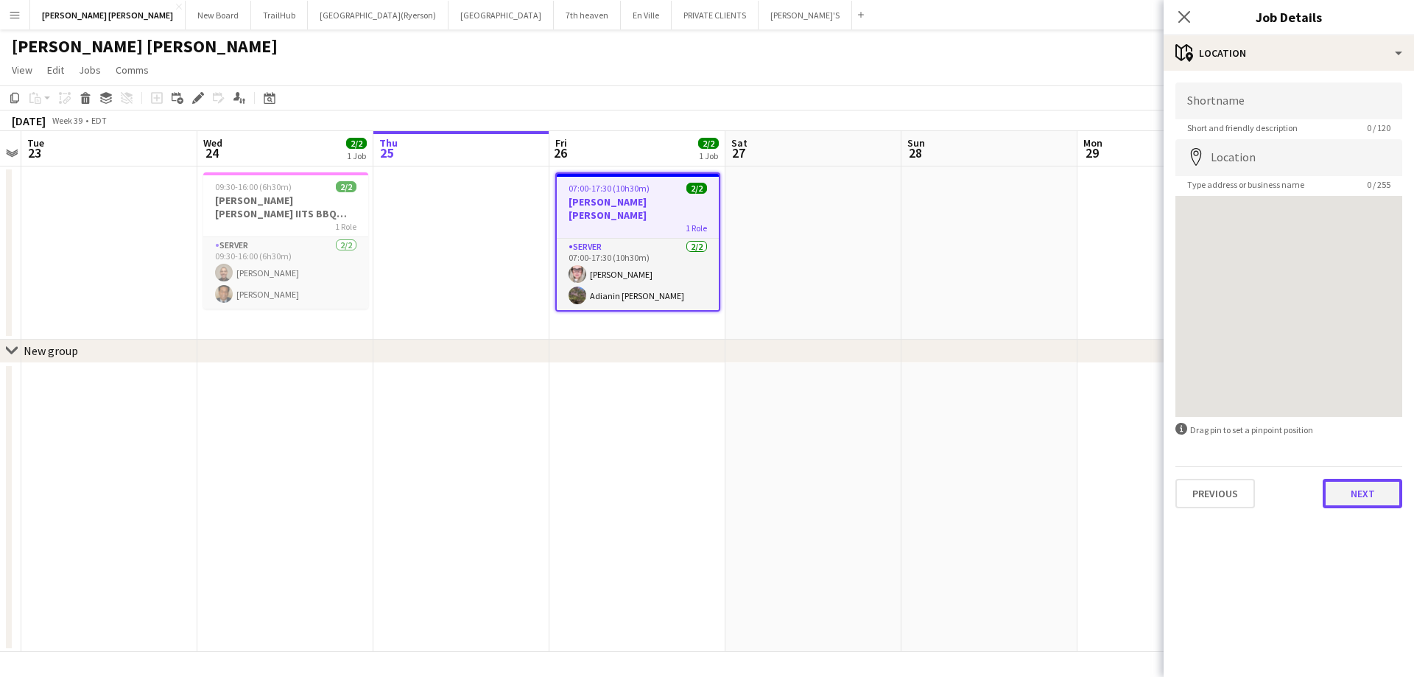
click at [1380, 493] on button "Next" at bounding box center [1362, 493] width 80 height 29
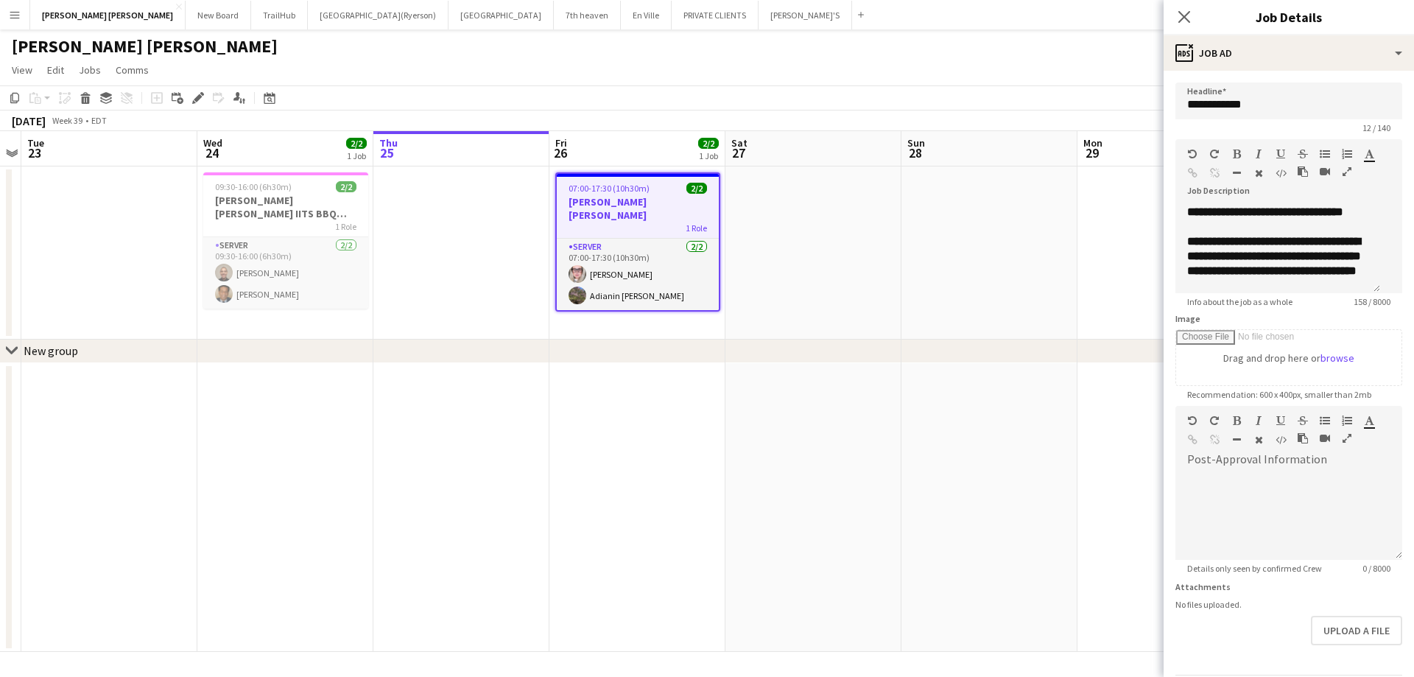
scroll to position [46, 0]
click at [1305, 246] on div "**********" at bounding box center [1277, 249] width 205 height 88
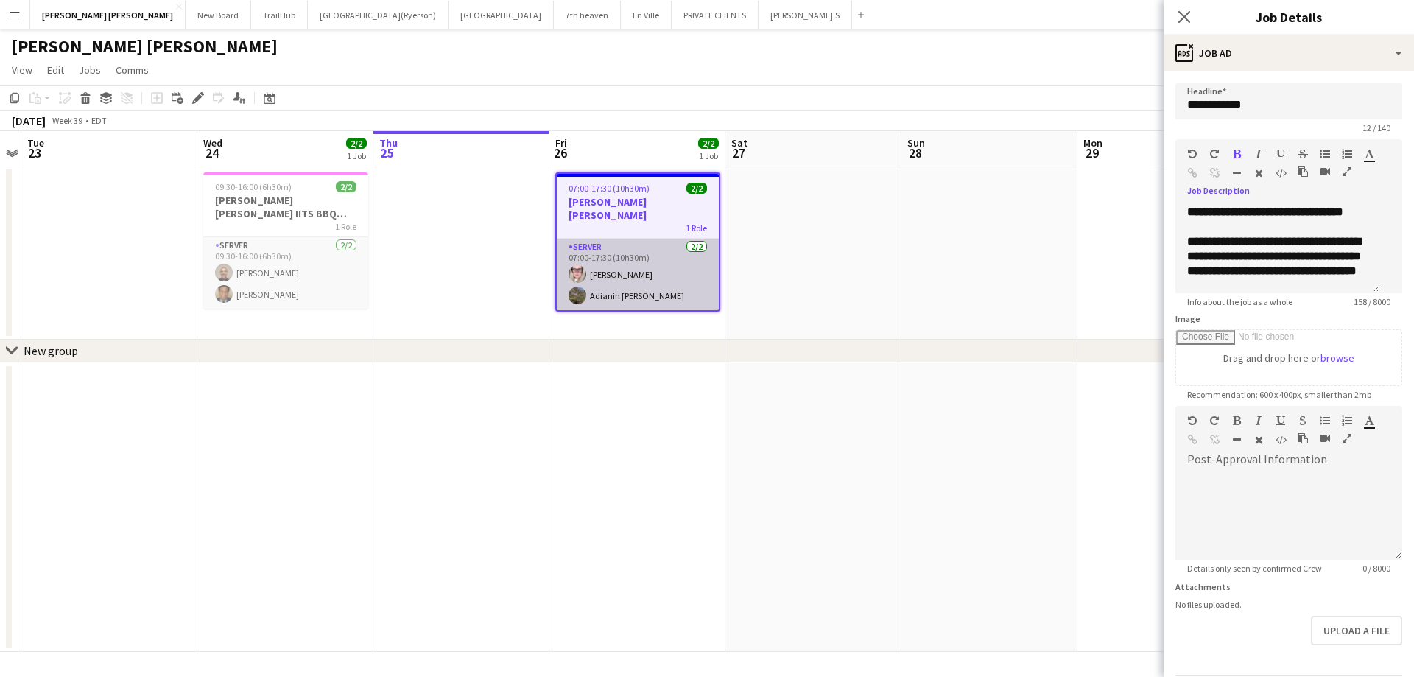
click at [695, 283] on app-card-role "SERVER [DATE] 07:00-17:30 (10h30m) [PERSON_NAME] Adianin [PERSON_NAME]" at bounding box center [638, 274] width 162 height 71
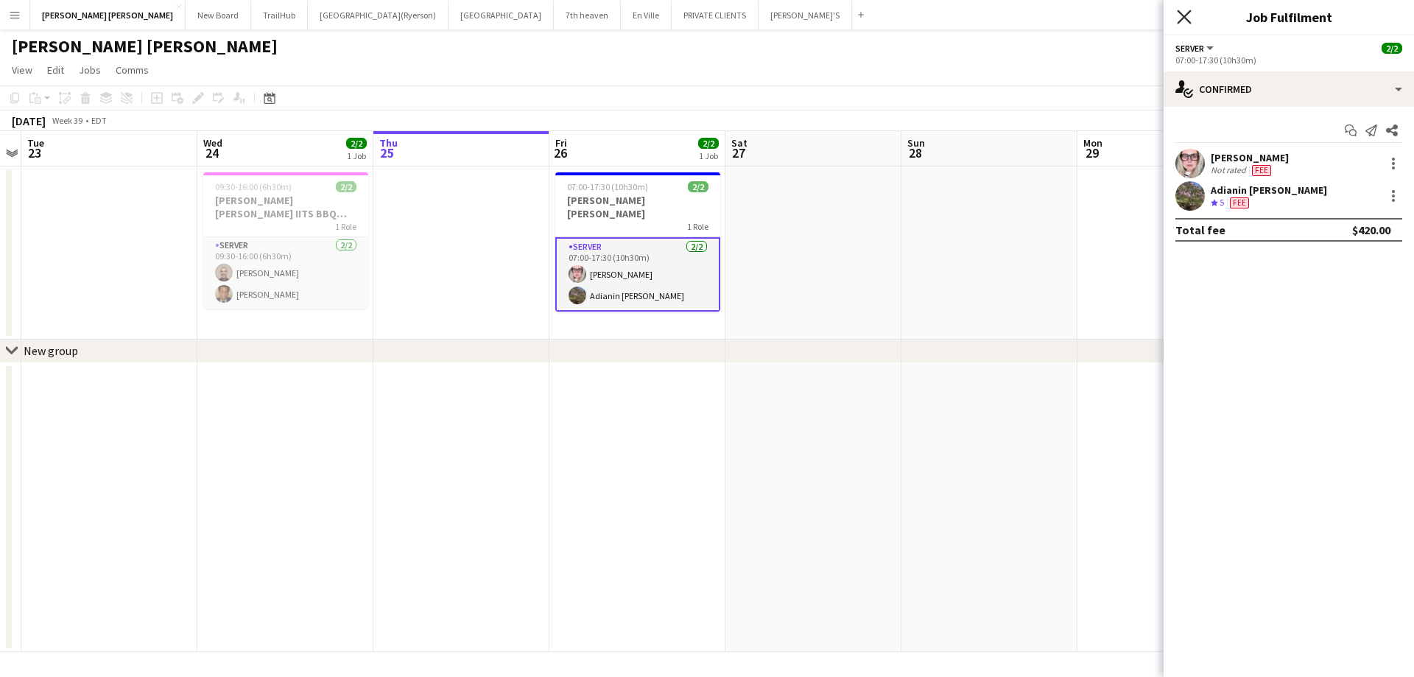
click at [1185, 20] on icon "Close pop-in" at bounding box center [1184, 17] width 14 height 14
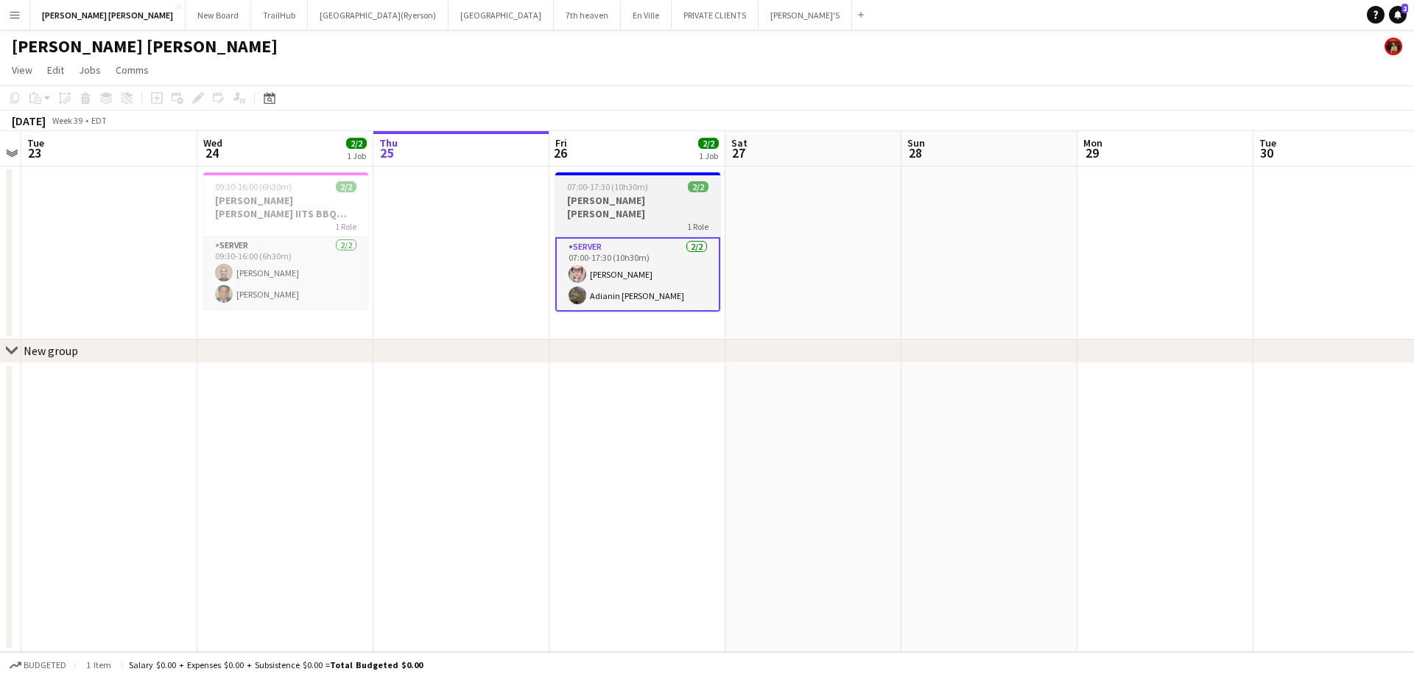
click at [617, 220] on div "1 Role" at bounding box center [637, 226] width 165 height 12
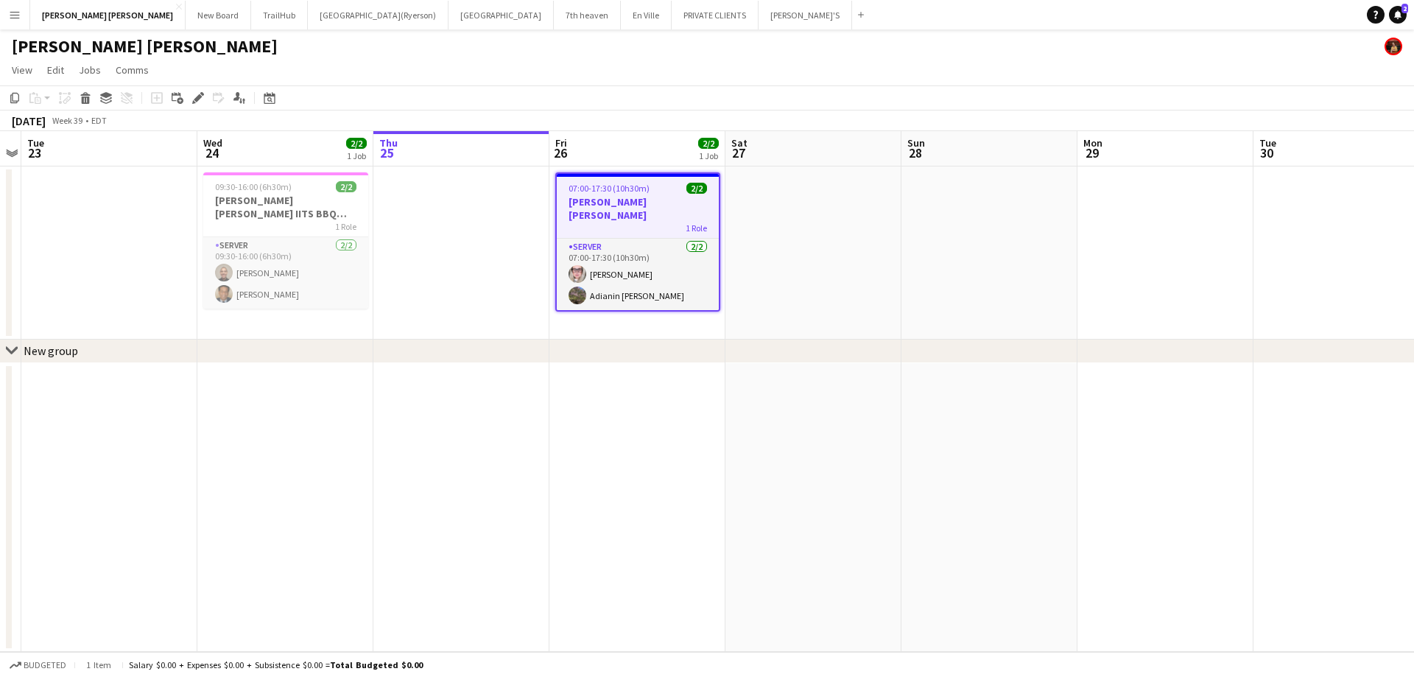
drag, startPoint x: 186, startPoint y: 96, endPoint x: 204, endPoint y: 101, distance: 18.9
click at [186, 96] on div "Add job Add linked Job Edit Edit linked Job Applicants" at bounding box center [191, 98] width 113 height 18
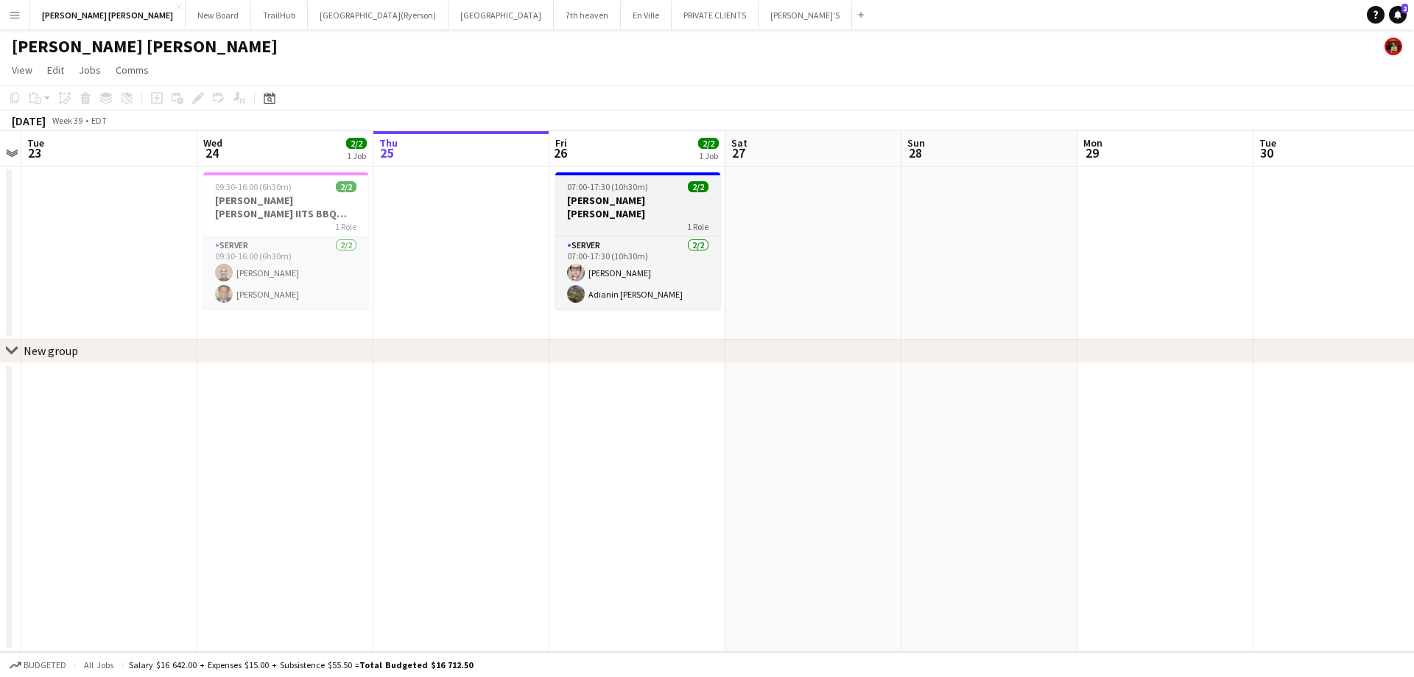
click at [692, 191] on span "2/2" at bounding box center [698, 186] width 21 height 11
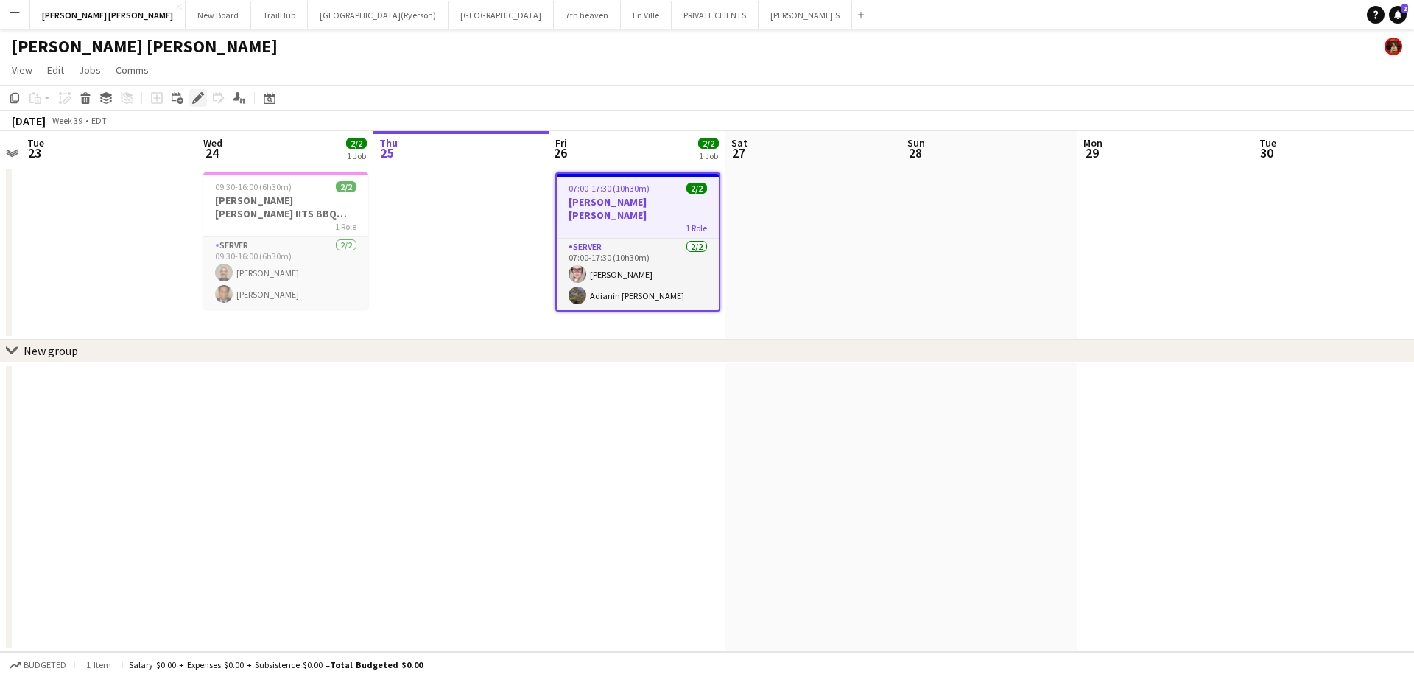
click at [199, 102] on icon "Edit" at bounding box center [198, 98] width 12 height 12
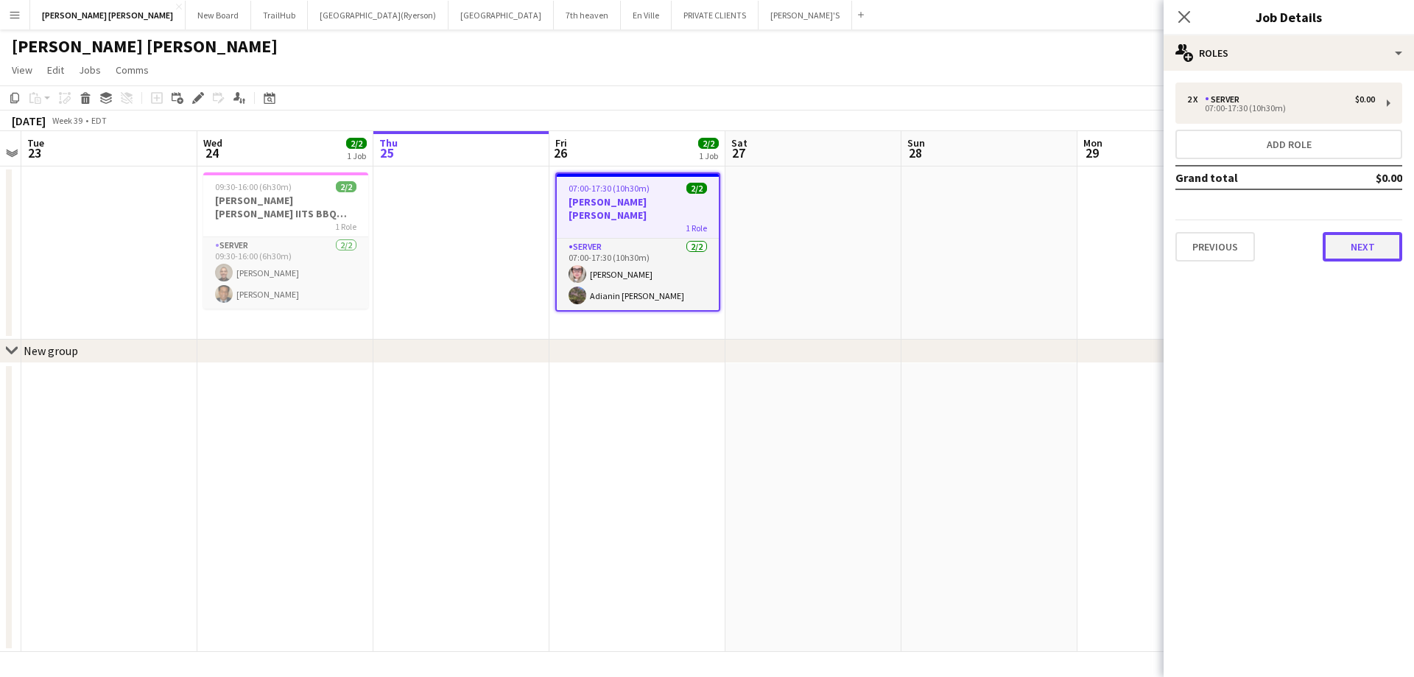
click at [1367, 253] on button "Next" at bounding box center [1362, 246] width 80 height 29
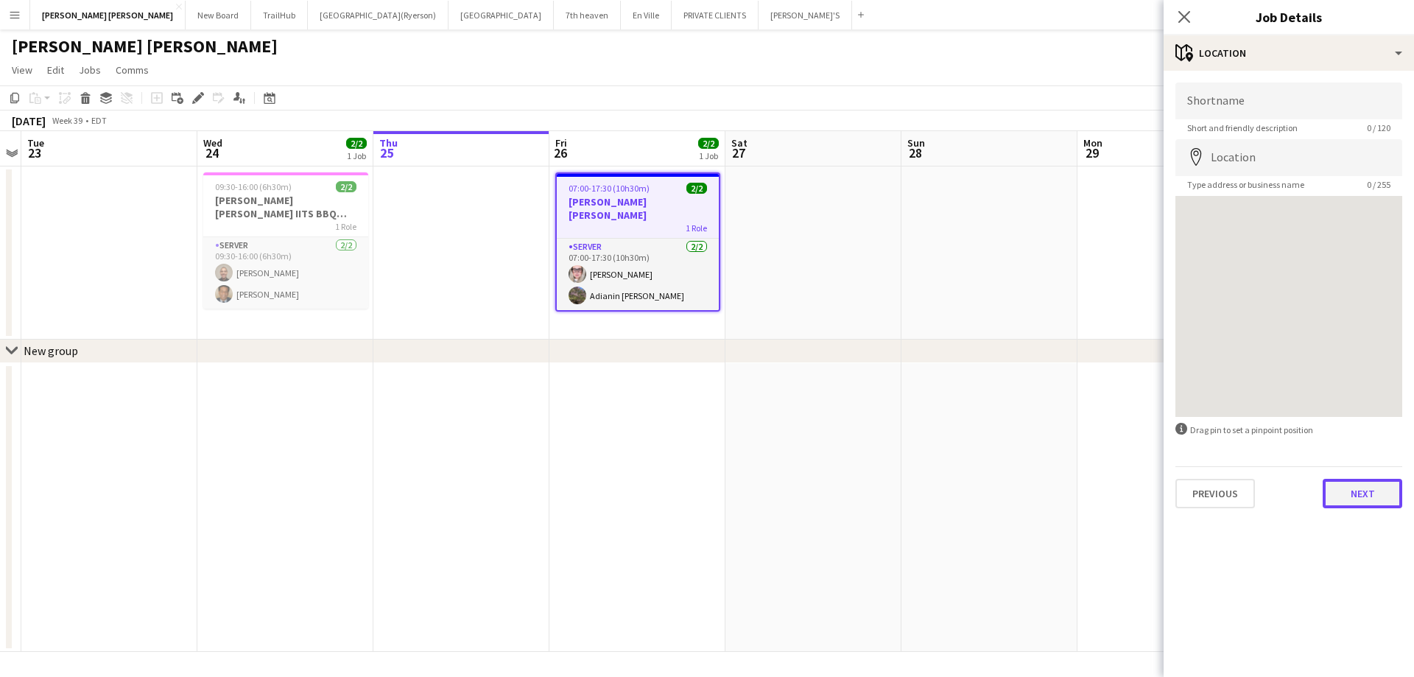
click at [1358, 493] on button "Next" at bounding box center [1362, 493] width 80 height 29
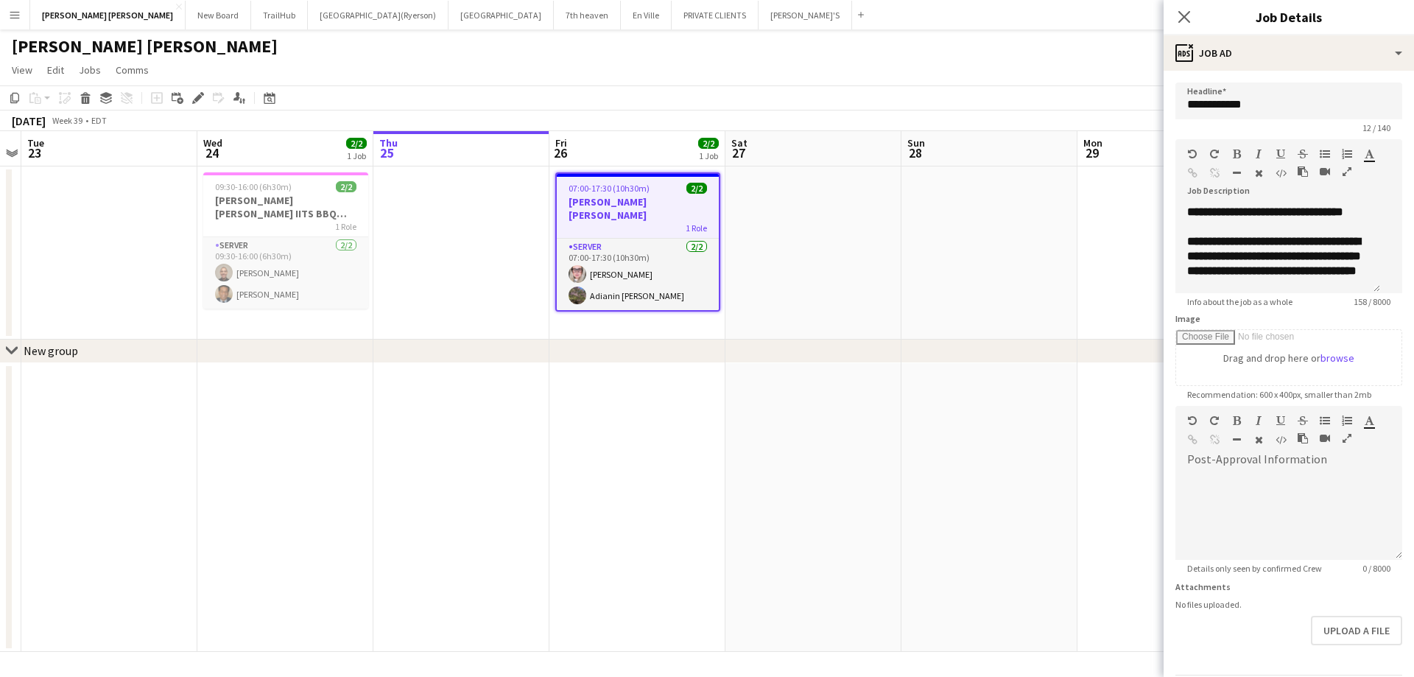
scroll to position [41, 0]
click at [595, 202] on h3 "[PERSON_NAME] [PERSON_NAME]" at bounding box center [638, 208] width 162 height 27
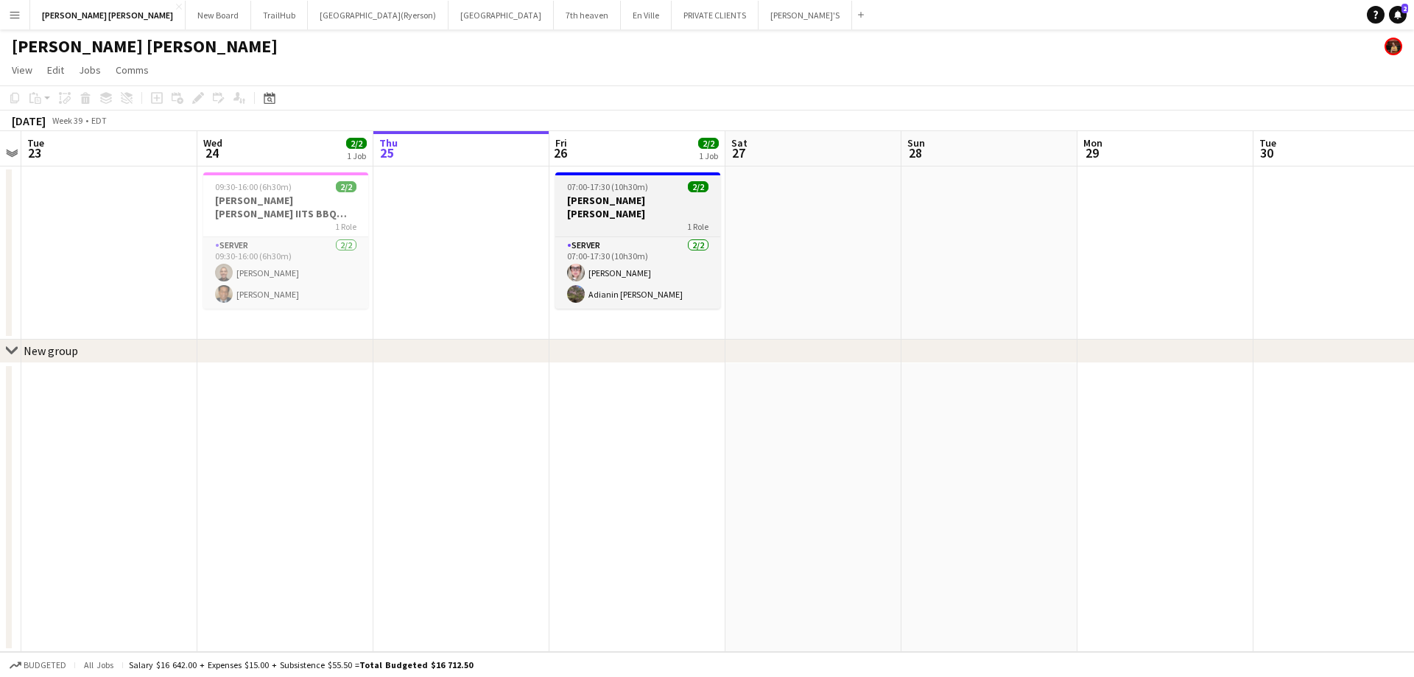
click at [586, 205] on h3 "[PERSON_NAME] [PERSON_NAME]" at bounding box center [637, 207] width 165 height 27
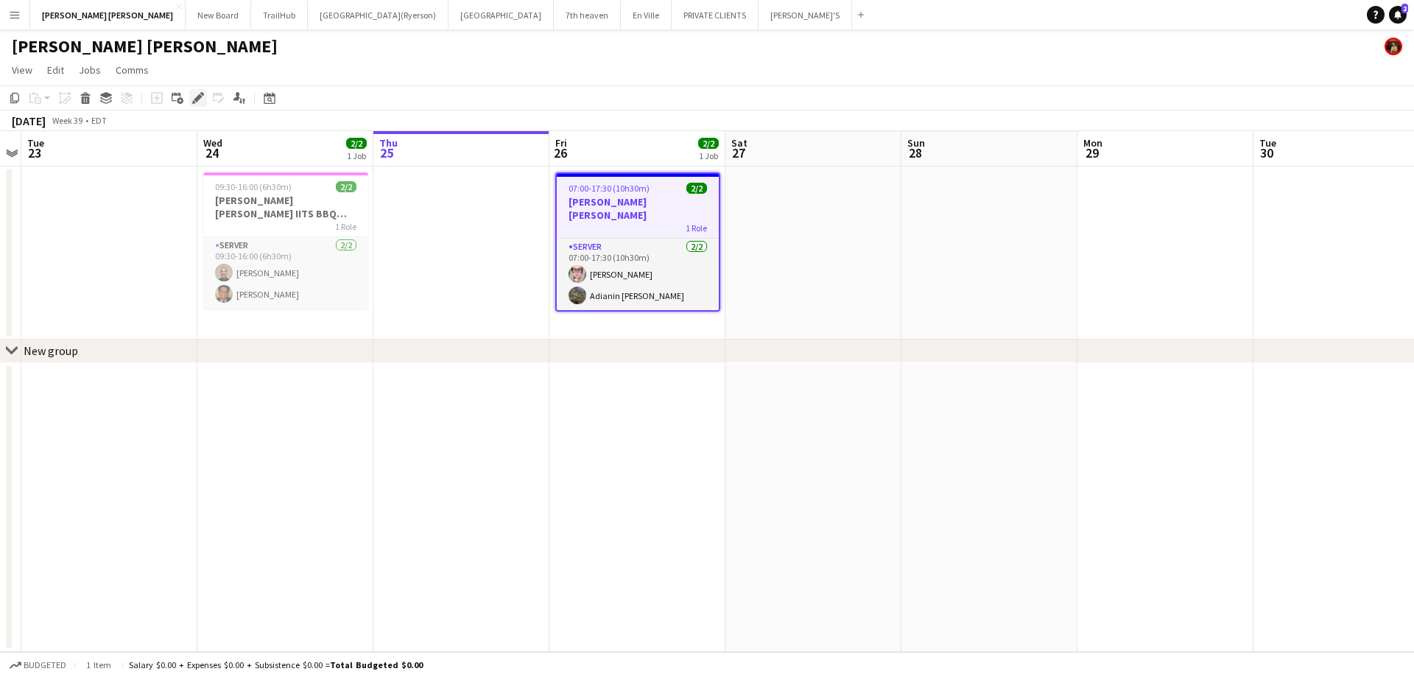
click at [196, 99] on icon at bounding box center [198, 98] width 8 height 8
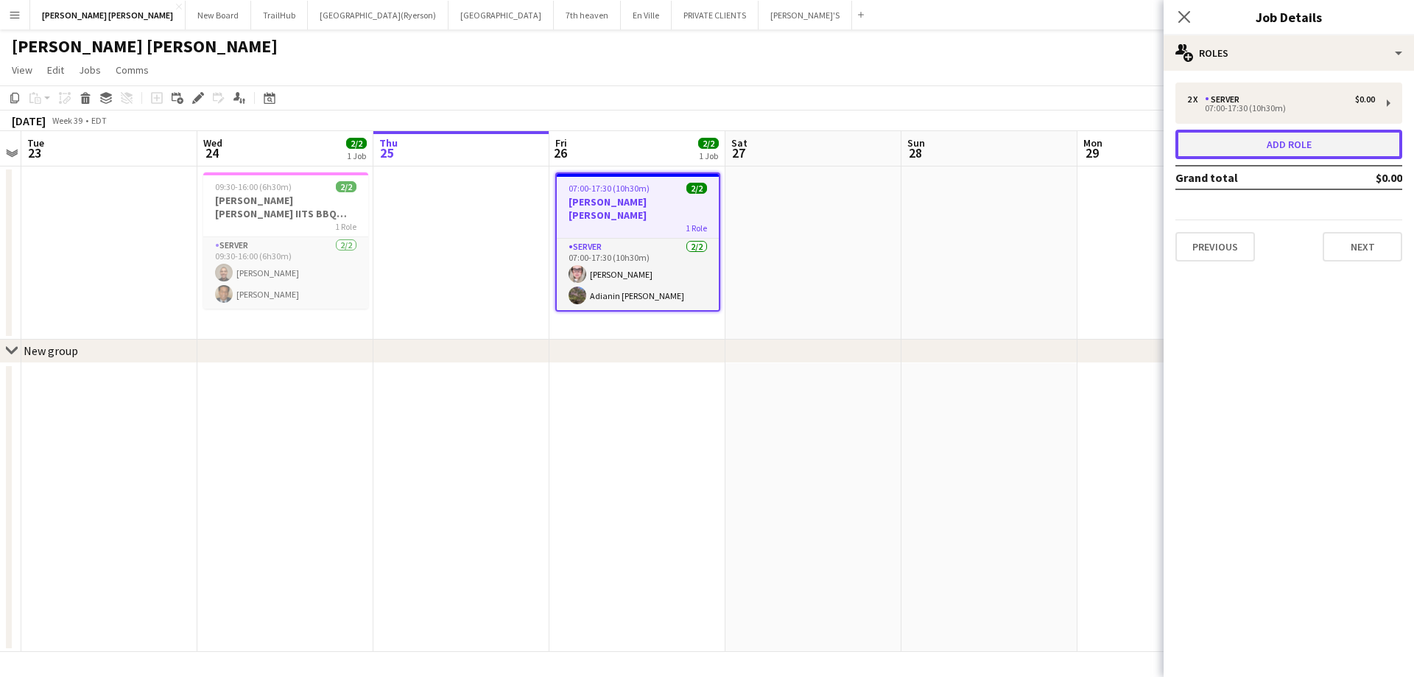
click at [1294, 142] on button "Add role" at bounding box center [1288, 144] width 227 height 29
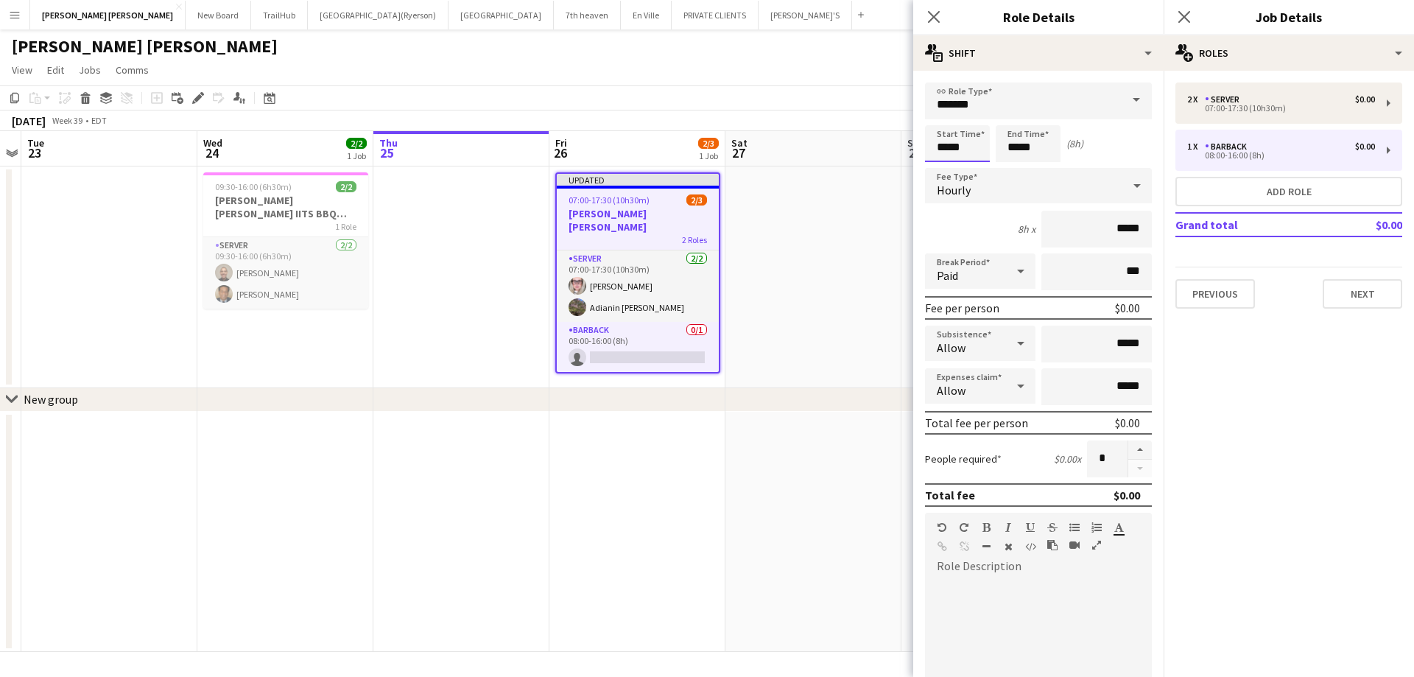
drag, startPoint x: 941, startPoint y: 141, endPoint x: 950, endPoint y: 153, distance: 15.3
click at [942, 141] on input "*****" at bounding box center [957, 143] width 65 height 37
type input "*****"
click at [946, 166] on div at bounding box center [942, 169] width 29 height 15
click at [1025, 142] on input "*****" at bounding box center [1027, 143] width 65 height 37
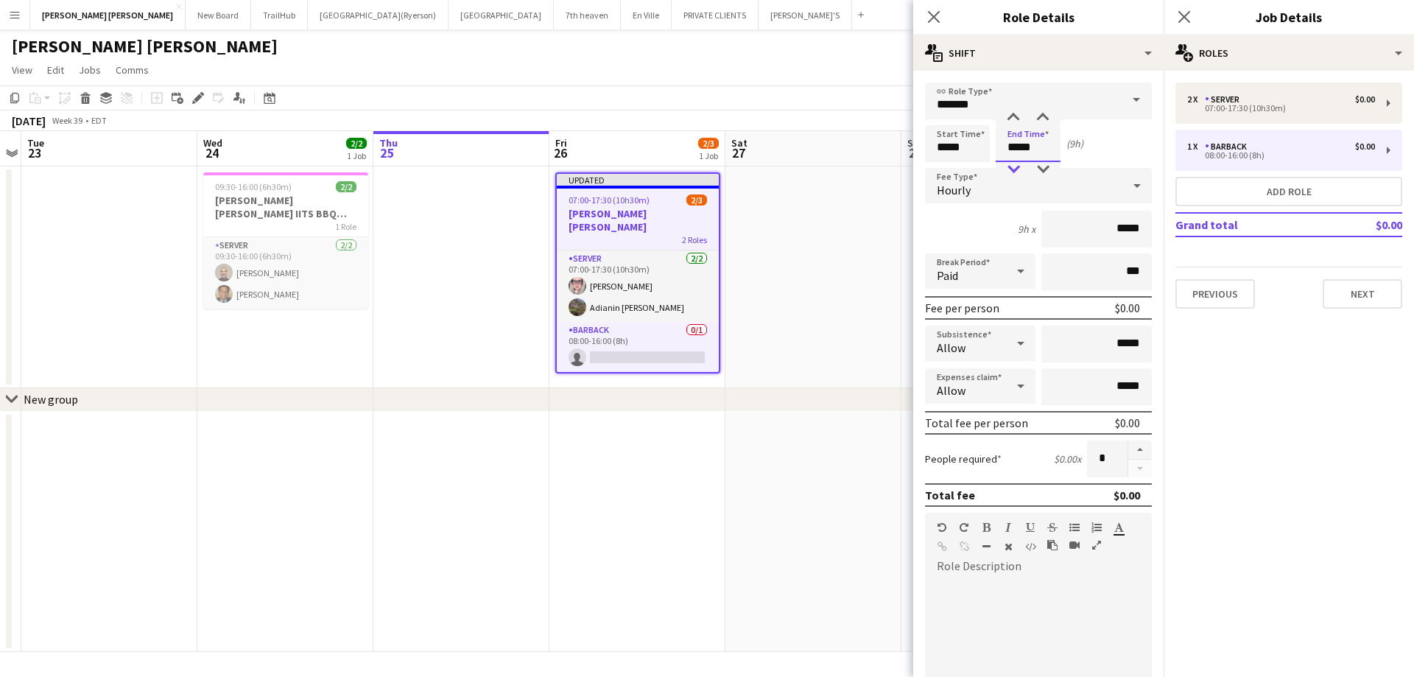
type input "*****"
click at [1011, 169] on div at bounding box center [1012, 169] width 29 height 15
click at [934, 14] on icon "Close pop-in" at bounding box center [933, 17] width 14 height 14
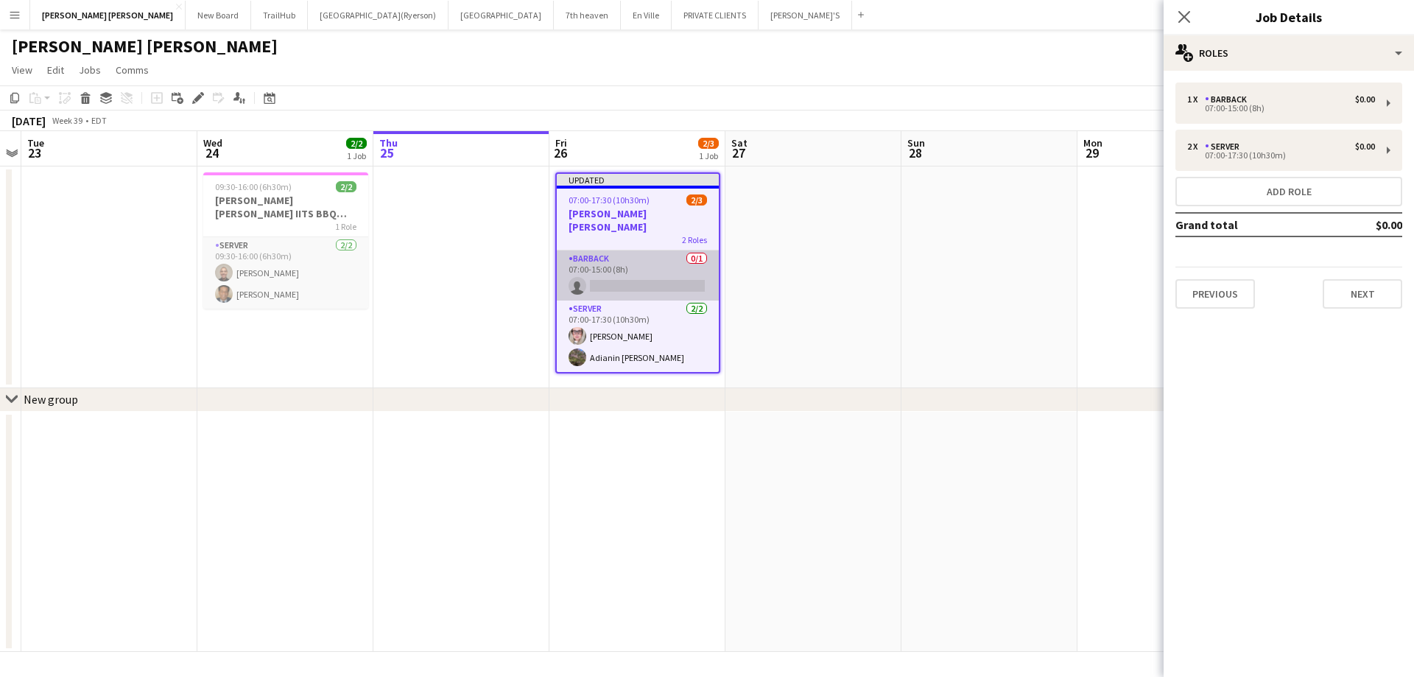
click at [632, 275] on app-card-role "BARBACK 0/1 07:00-15:00 (8h) single-neutral-actions" at bounding box center [638, 275] width 162 height 50
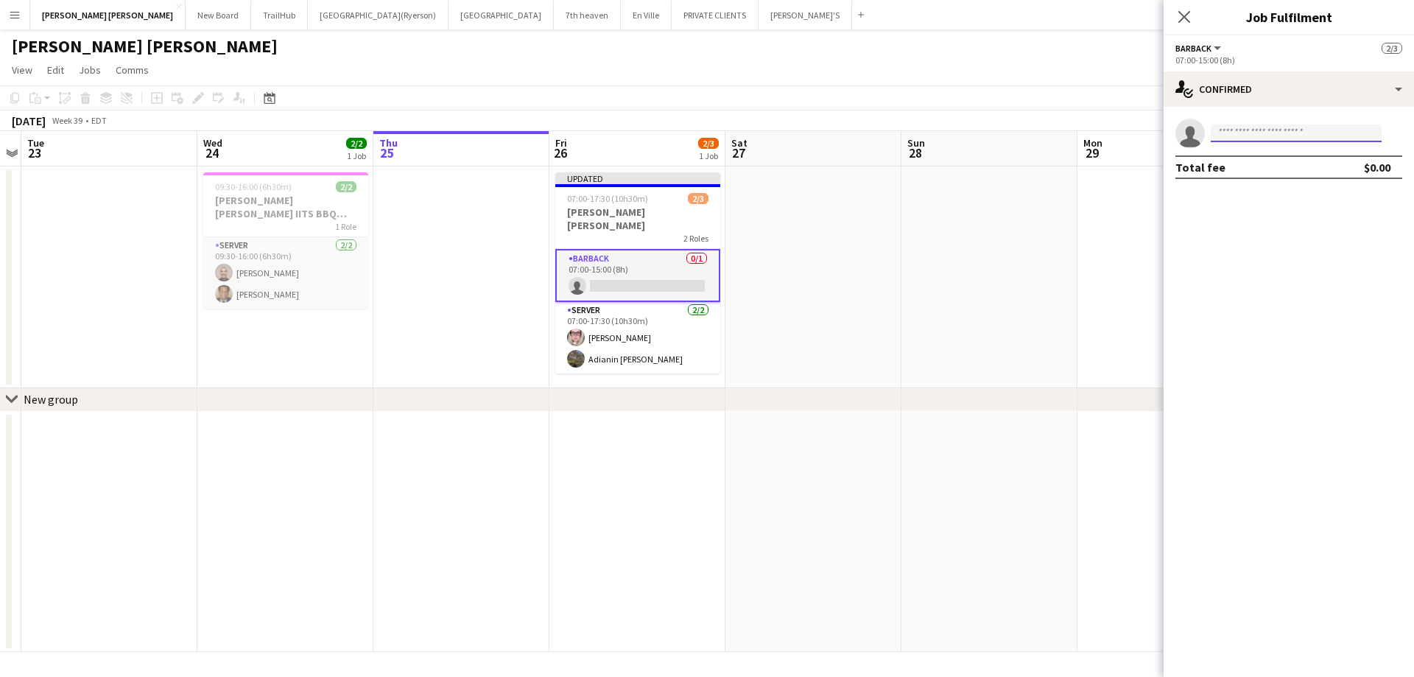
click at [1235, 134] on input at bounding box center [1295, 133] width 171 height 18
type input "*"
type input "******"
click at [1298, 163] on span "[EMAIL_ADDRESS][DOMAIN_NAME]" at bounding box center [1295, 167] width 147 height 12
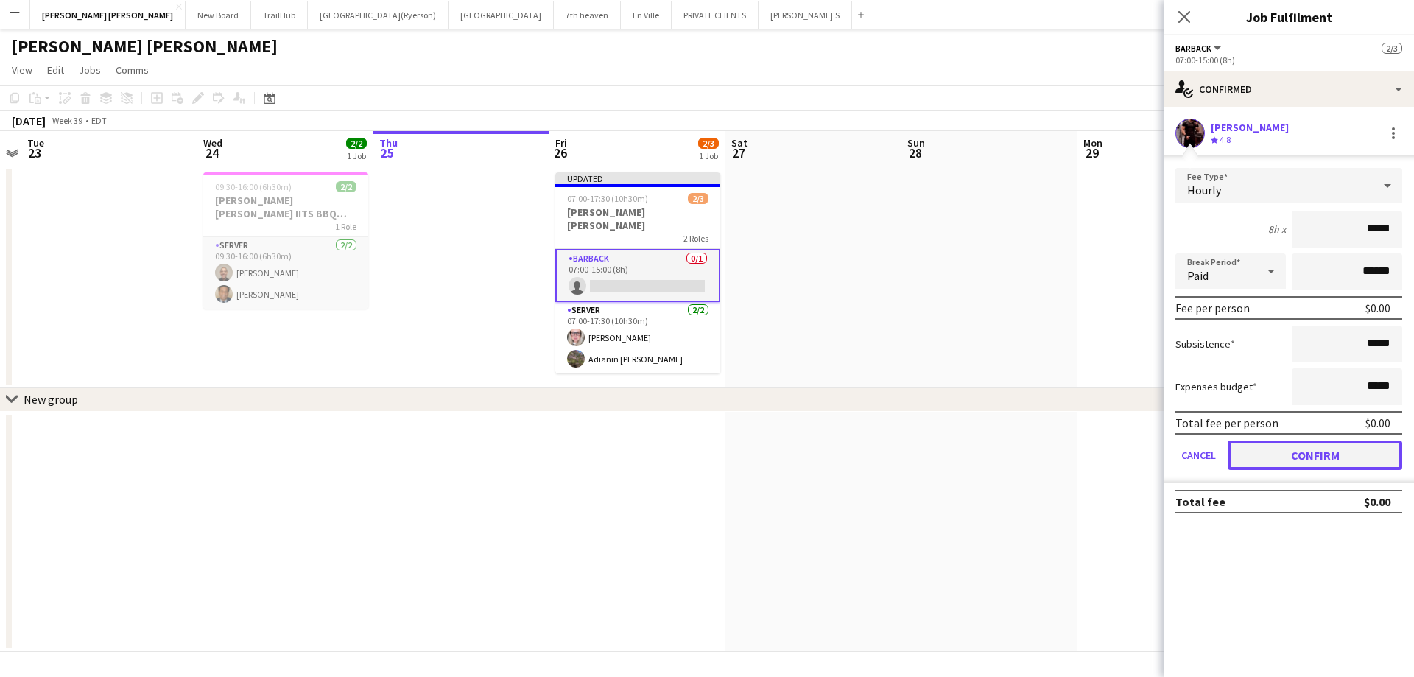
click at [1328, 449] on button "Confirm" at bounding box center [1314, 454] width 174 height 29
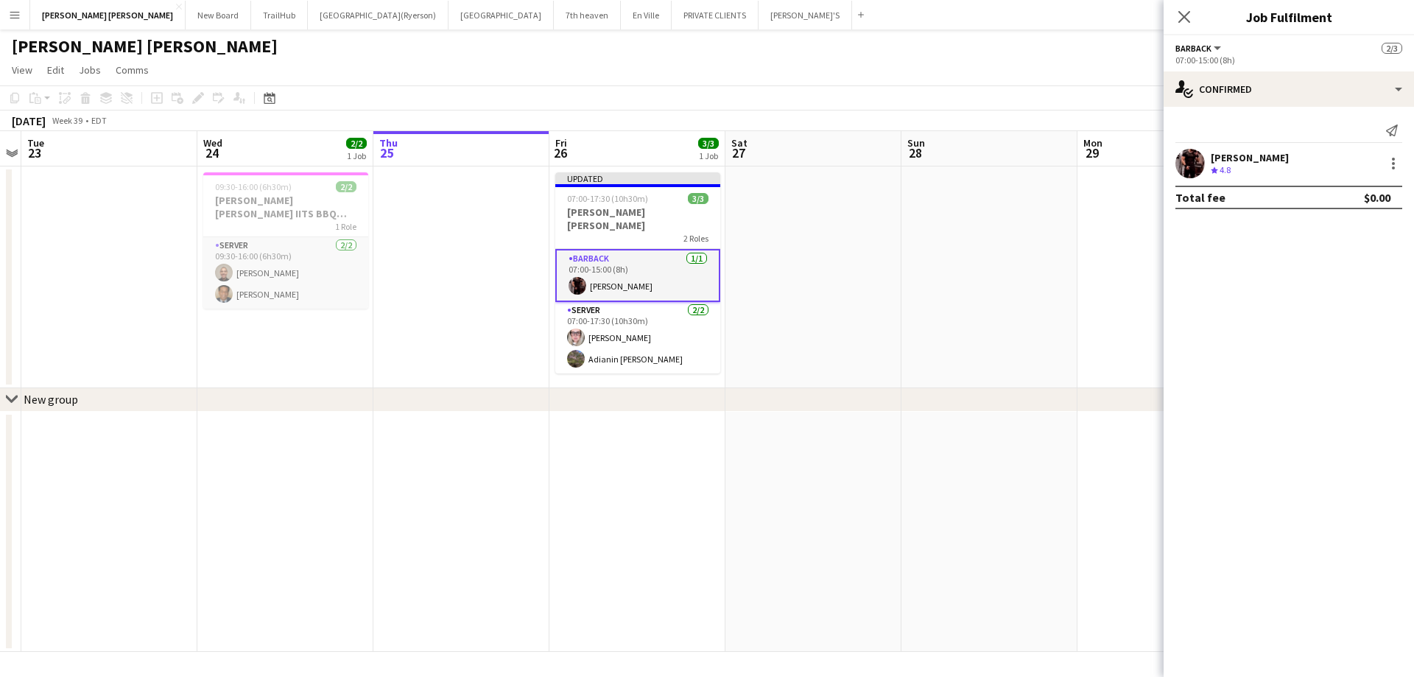
click at [1181, 15] on icon at bounding box center [1184, 17] width 12 height 12
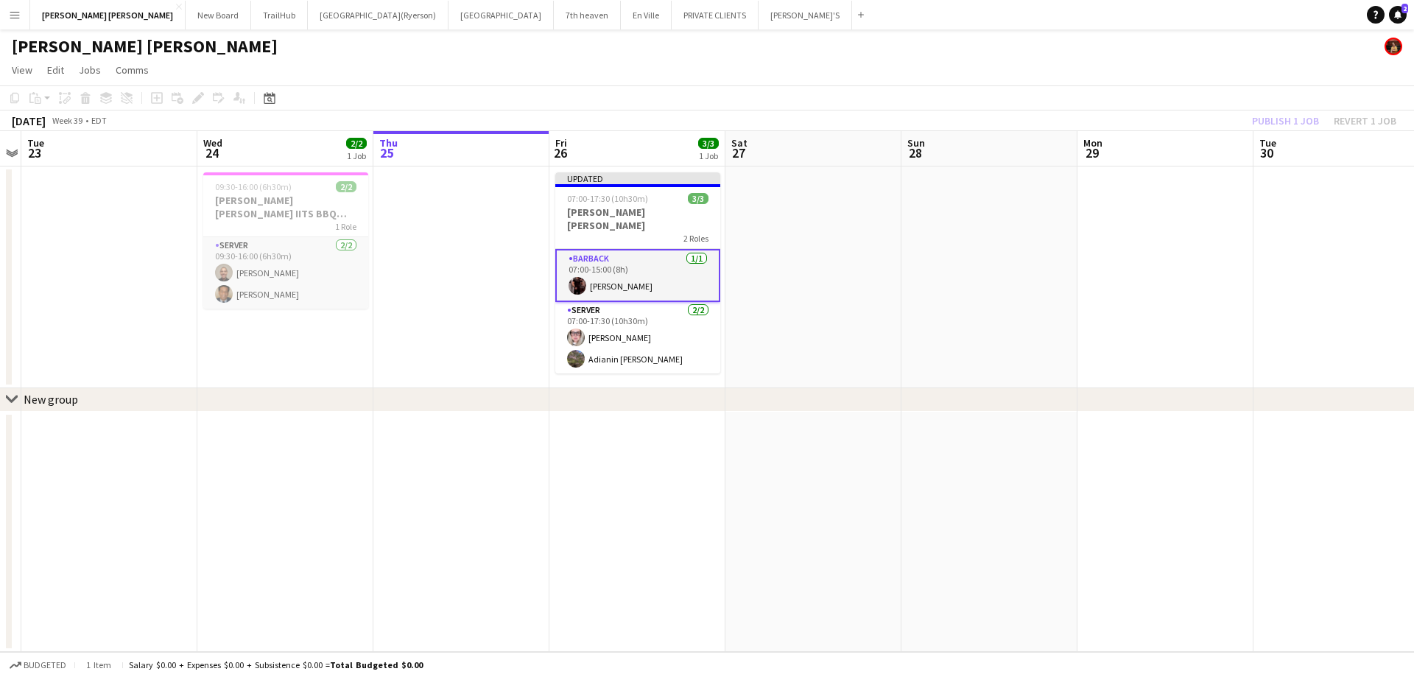
click at [1285, 118] on div "Publish 1 job Revert 1 job" at bounding box center [1324, 120] width 180 height 19
click at [1285, 118] on button "Publish 1 job" at bounding box center [1285, 120] width 79 height 19
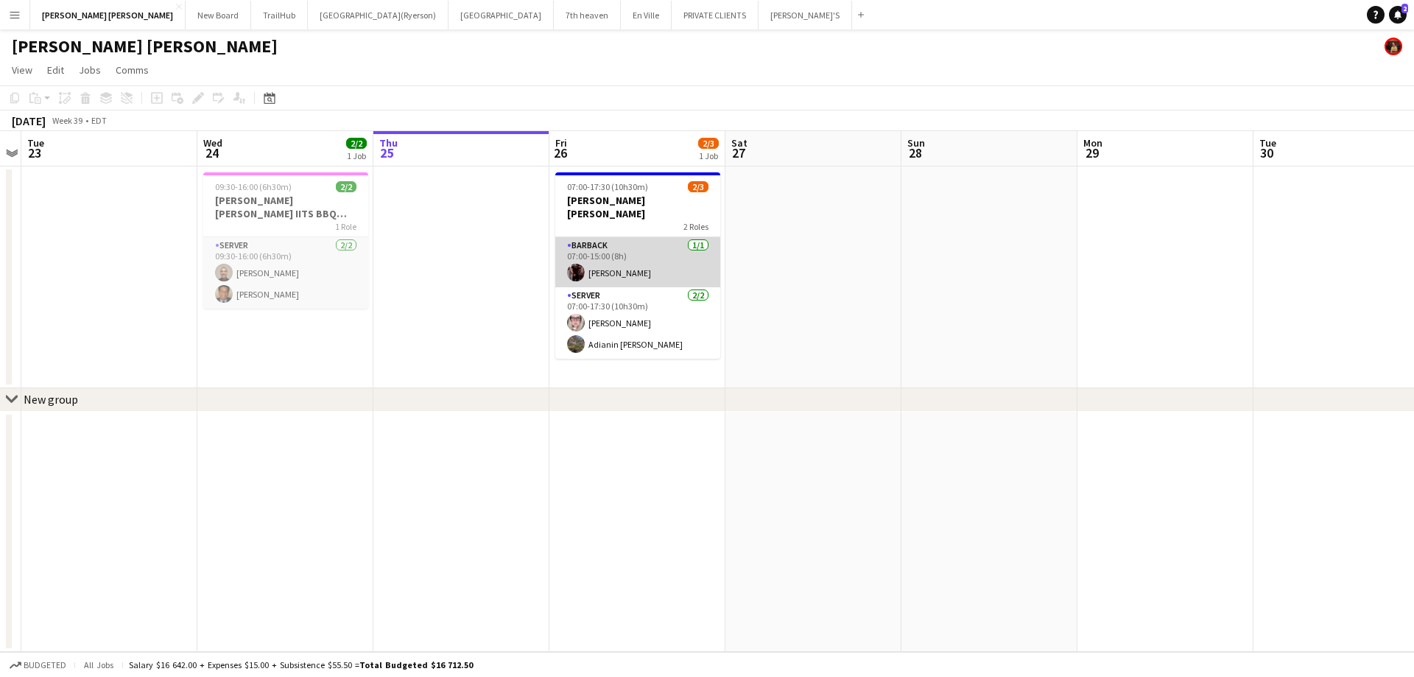
click at [657, 247] on app-card-role "BARBACK [DATE] 07:00-15:00 (8h) [PERSON_NAME]" at bounding box center [637, 262] width 165 height 50
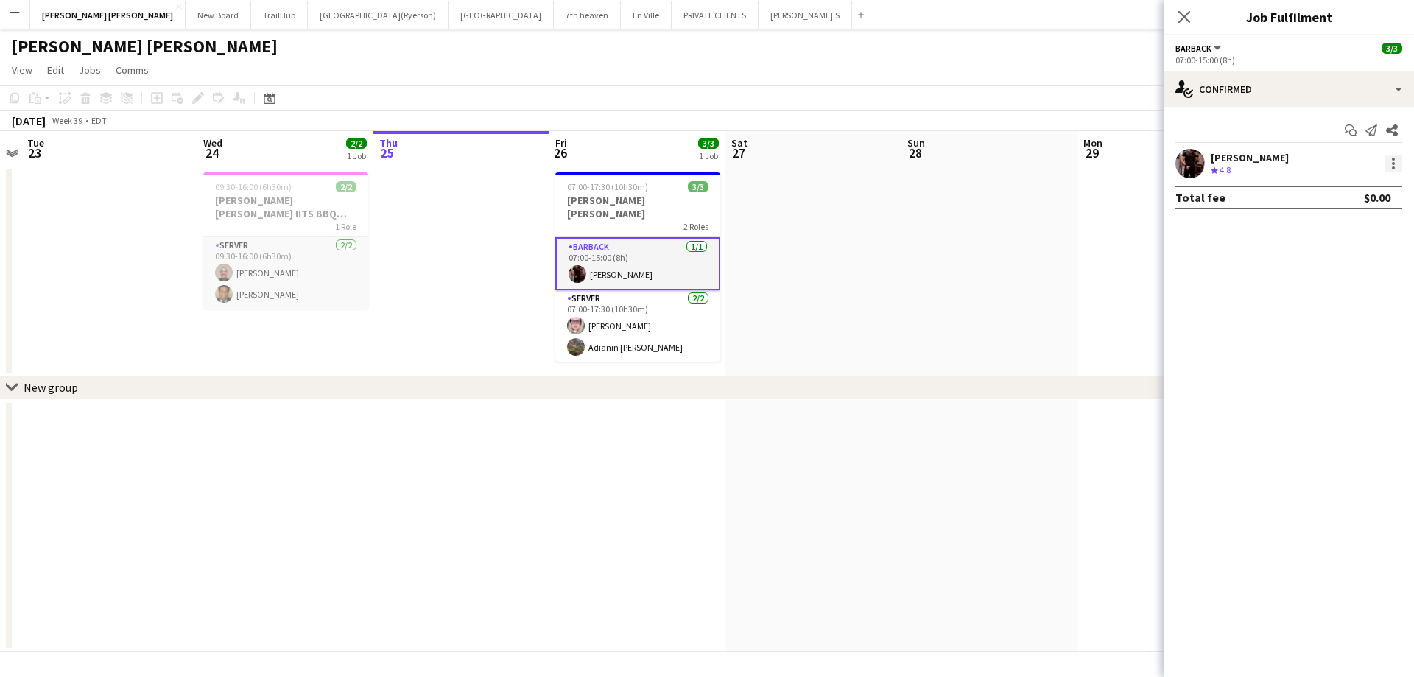
click at [1395, 163] on div at bounding box center [1393, 164] width 18 height 18
click at [1322, 332] on span "Remove" at bounding box center [1321, 331] width 44 height 13
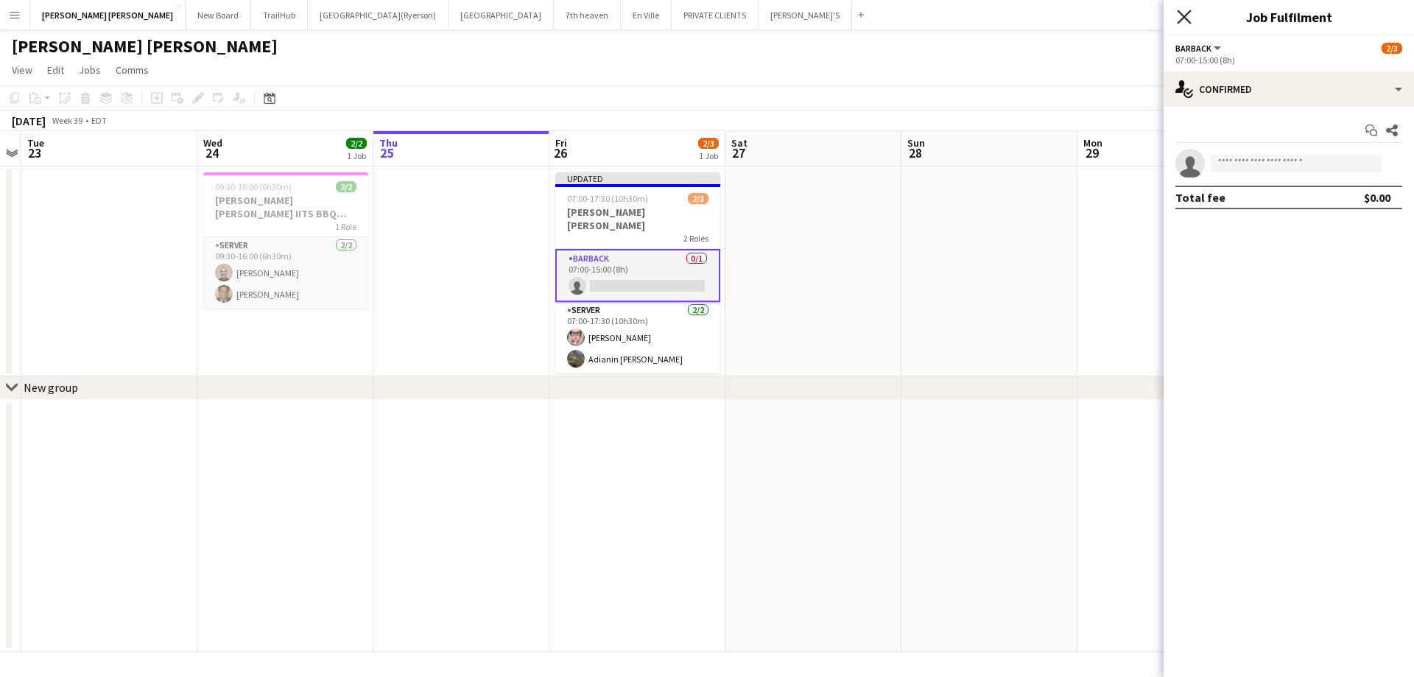
click at [1184, 20] on icon "Close pop-in" at bounding box center [1184, 17] width 14 height 14
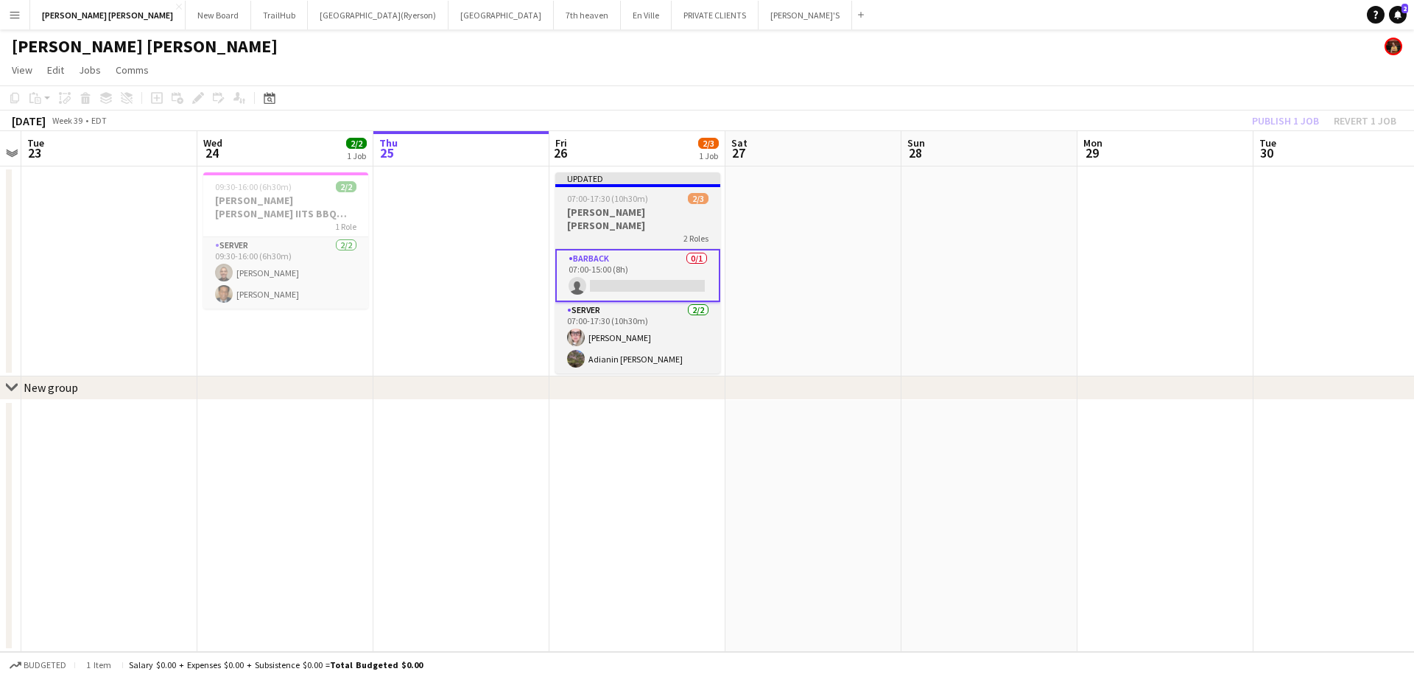
click at [604, 197] on span "07:00-17:30 (10h30m)" at bounding box center [607, 198] width 81 height 11
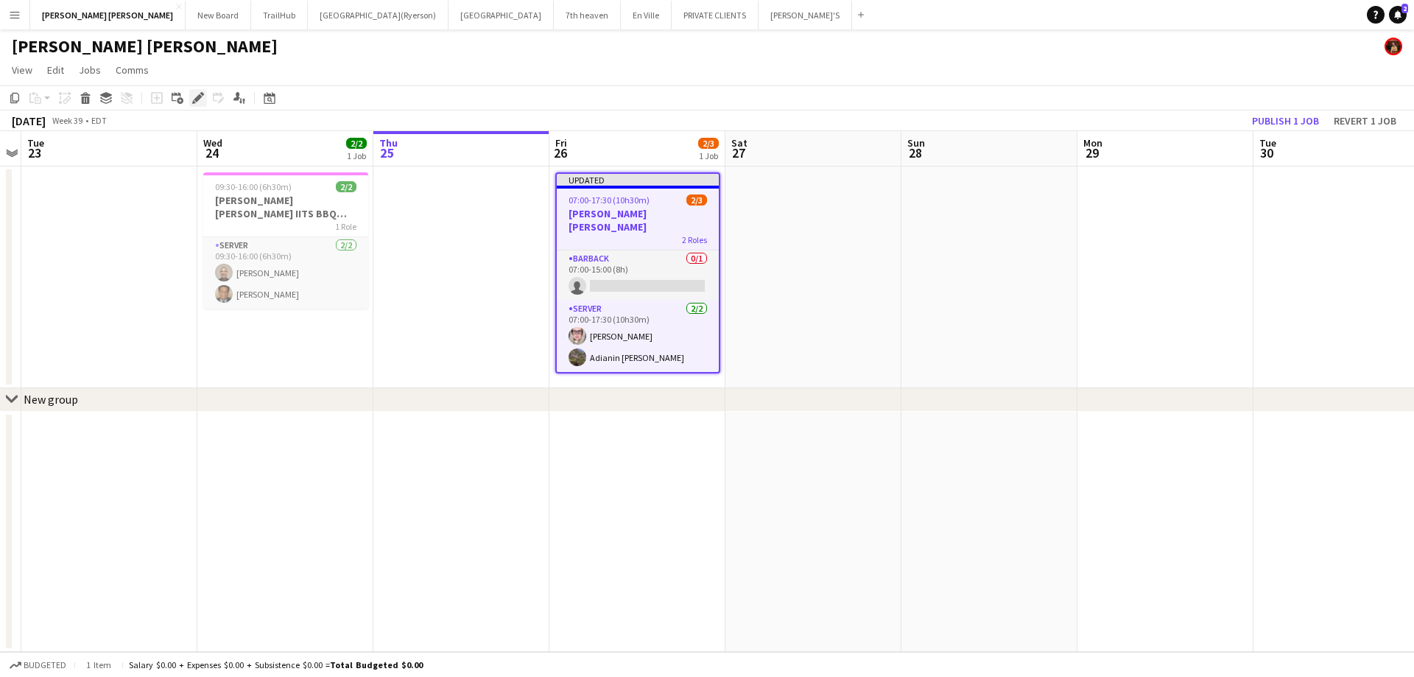
click at [195, 98] on icon "Edit" at bounding box center [198, 98] width 12 height 12
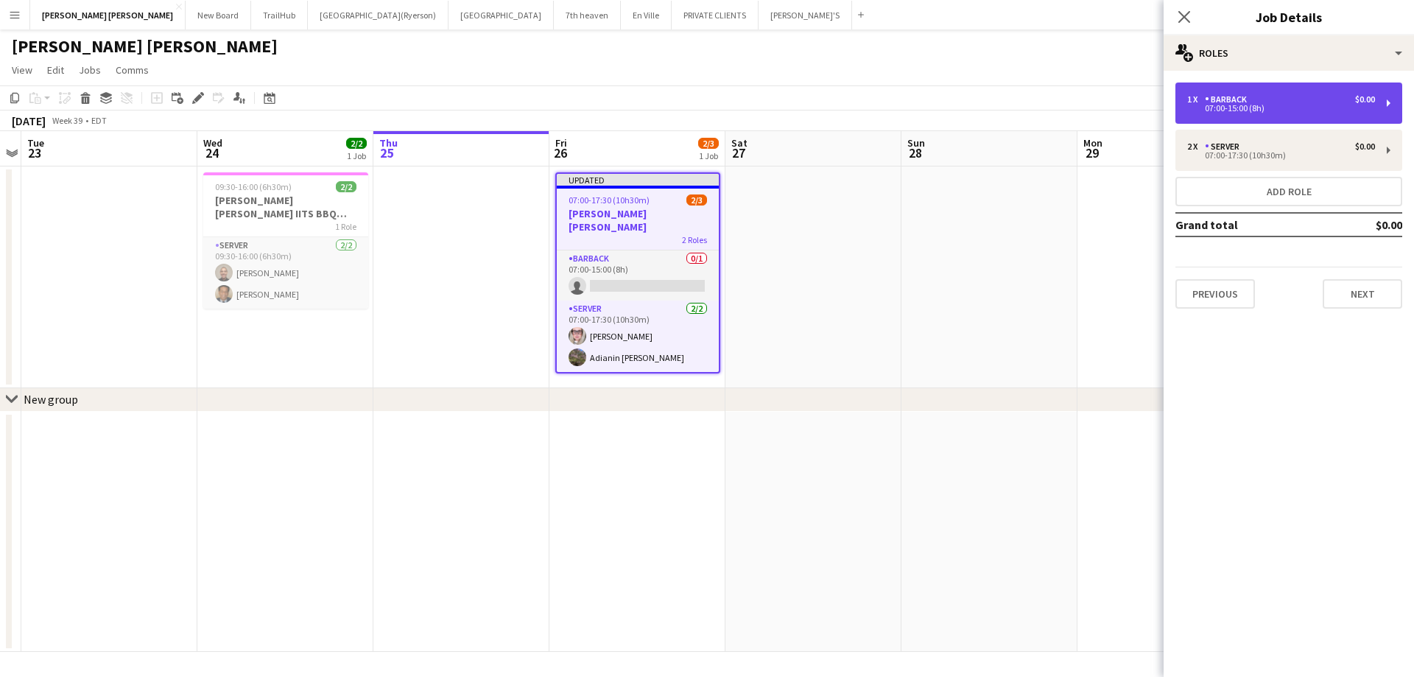
click at [1249, 102] on div "BARBACK" at bounding box center [1229, 99] width 48 height 10
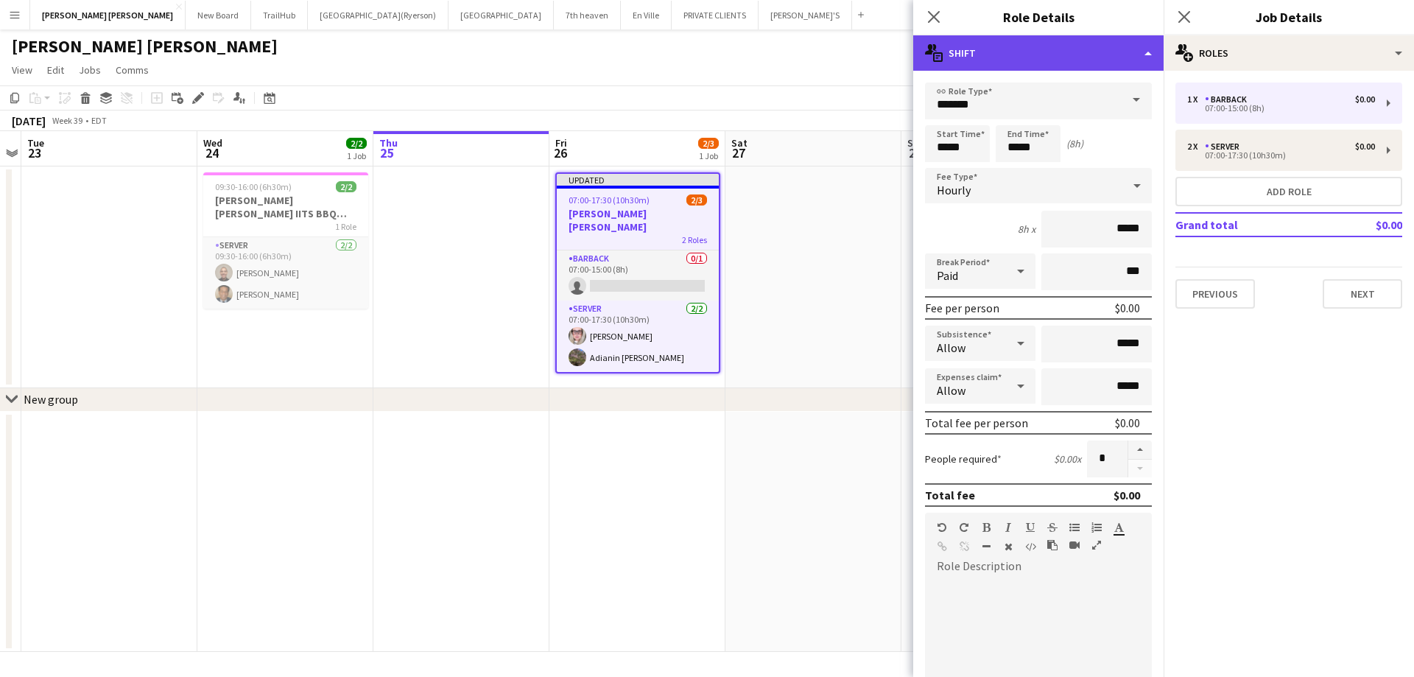
click at [1018, 56] on div "multiple-actions-text Shift" at bounding box center [1038, 52] width 250 height 35
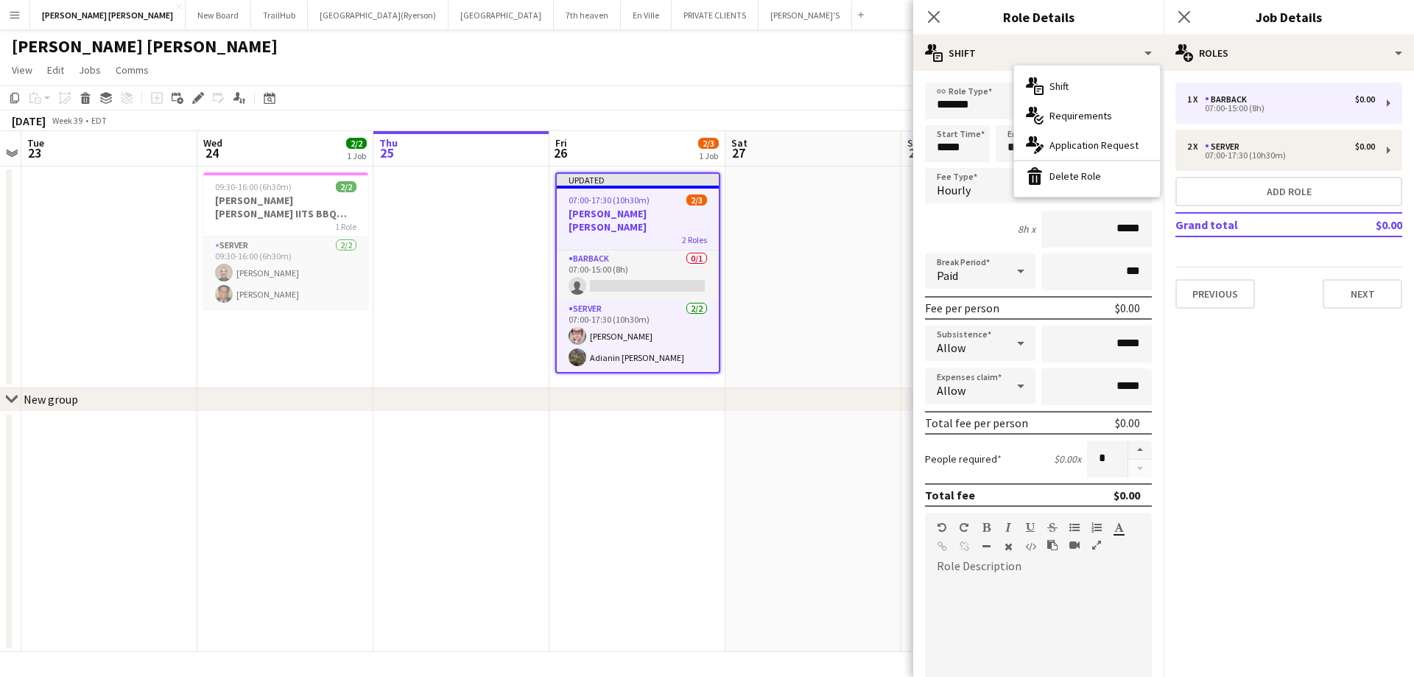
click at [1063, 183] on div "bin-2 Delete Role" at bounding box center [1087, 175] width 146 height 29
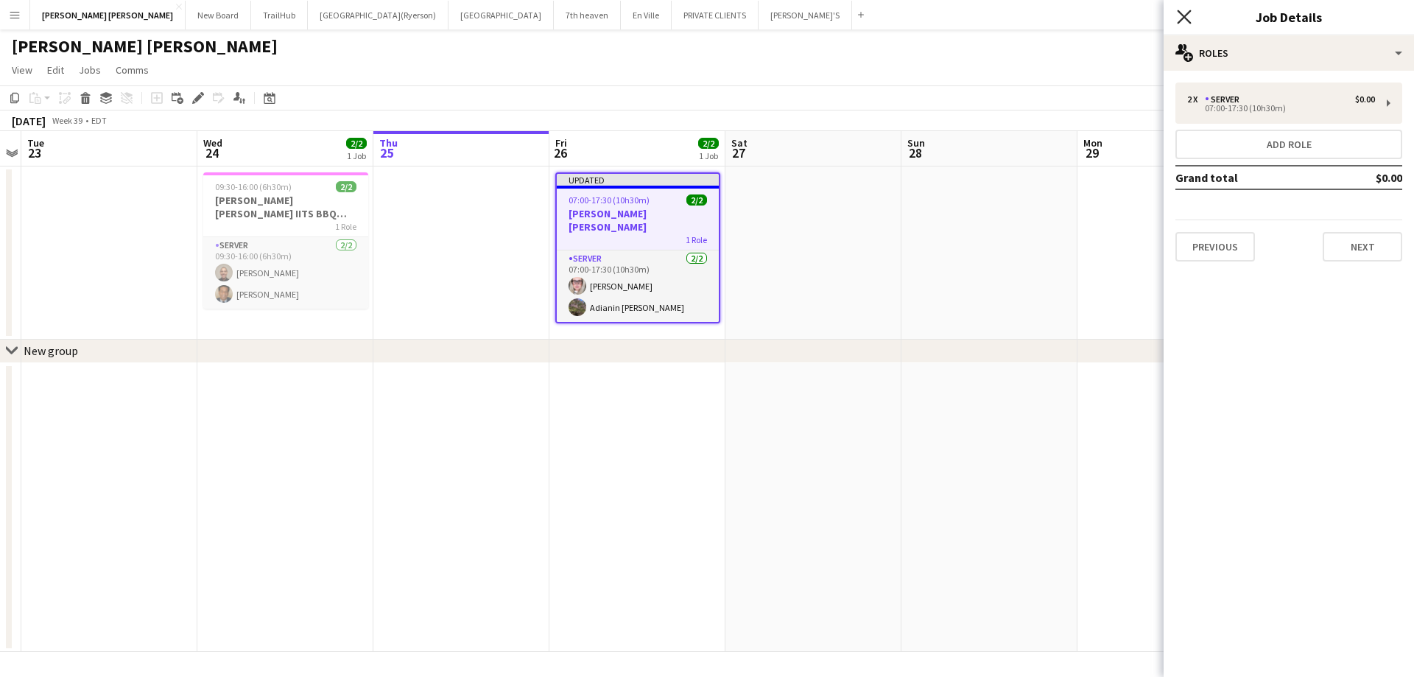
click at [1190, 21] on icon "Close pop-in" at bounding box center [1184, 17] width 14 height 14
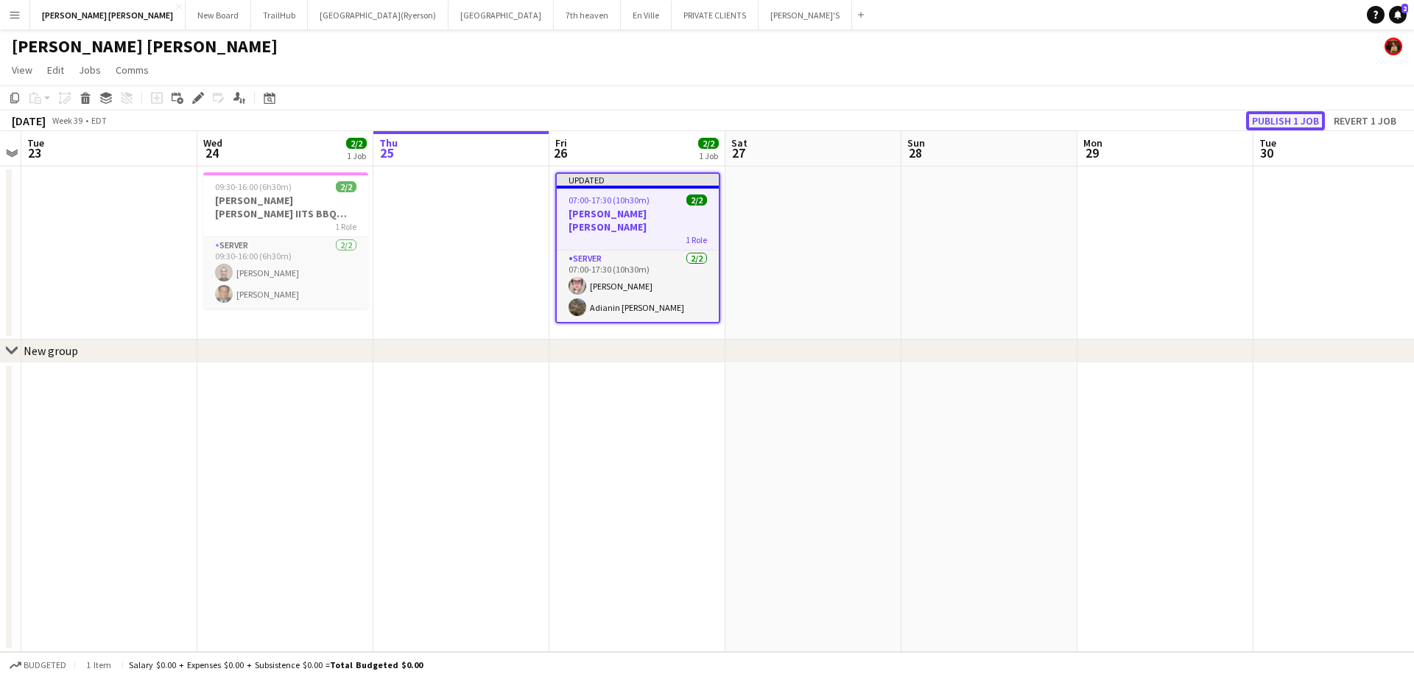
click at [1276, 116] on button "Publish 1 job" at bounding box center [1285, 120] width 79 height 19
